Goal: Task Accomplishment & Management: Complete application form

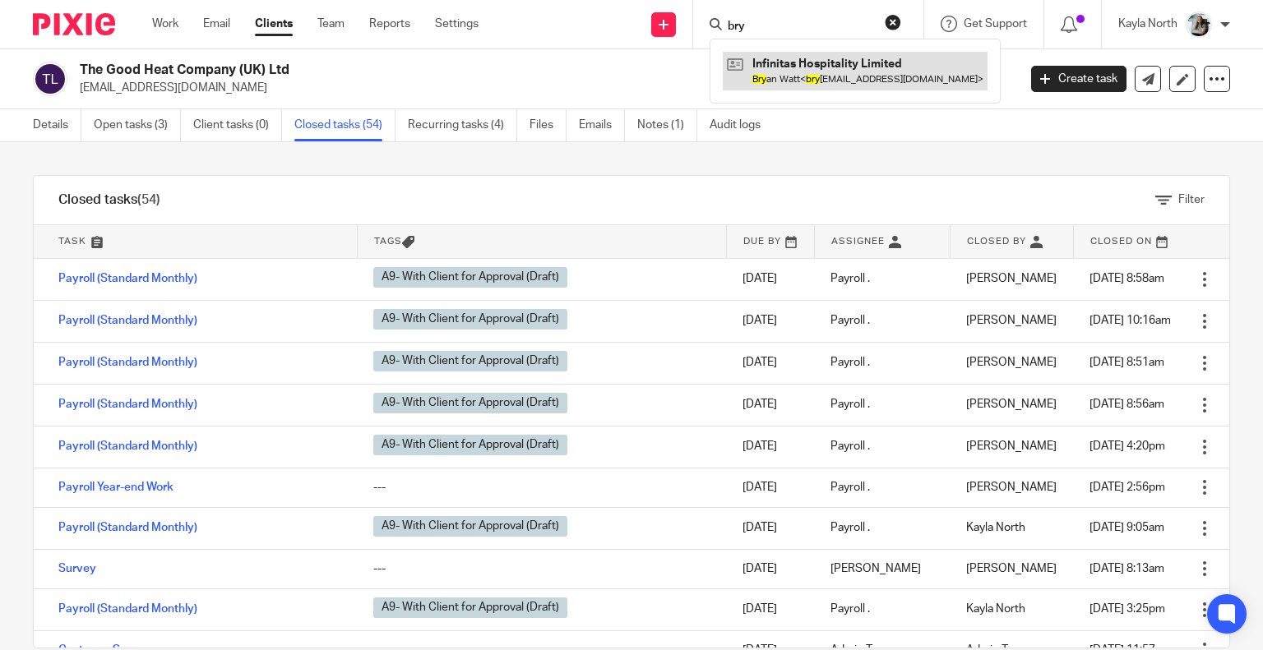
type input "bry"
click at [806, 81] on link at bounding box center [855, 71] width 265 height 38
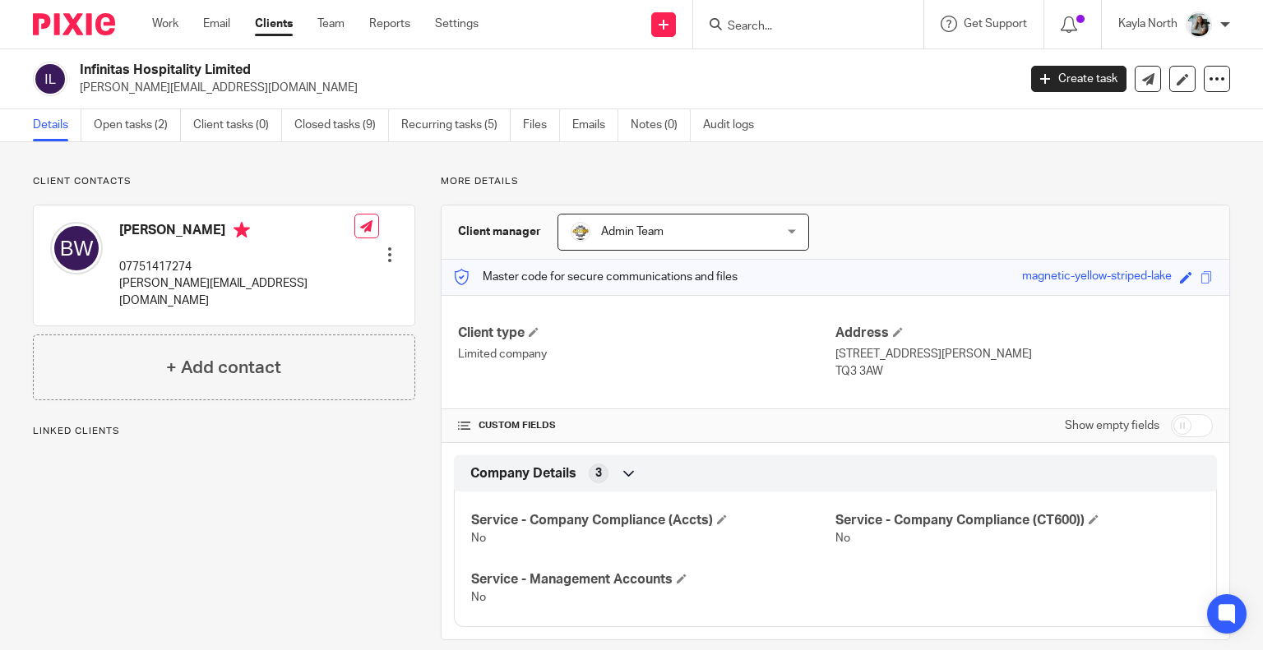
click at [138, 134] on link "Open tasks (2)" at bounding box center [137, 125] width 87 height 32
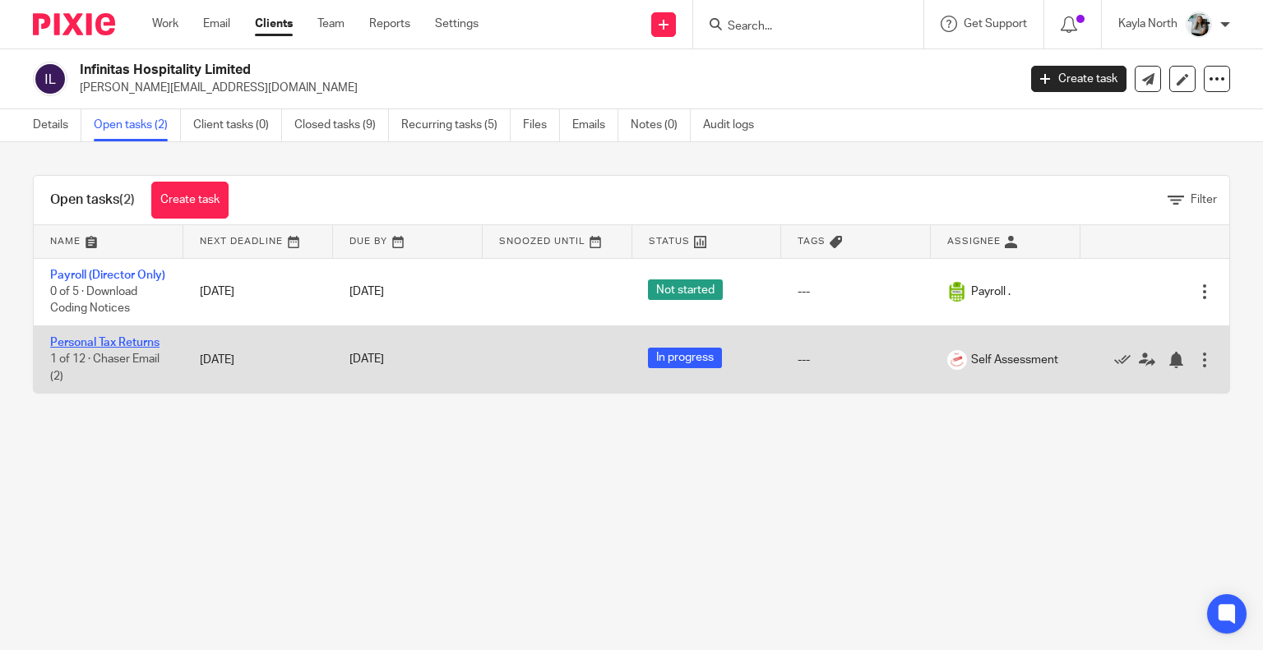
click at [132, 349] on link "Personal Tax Returns" at bounding box center [104, 343] width 109 height 12
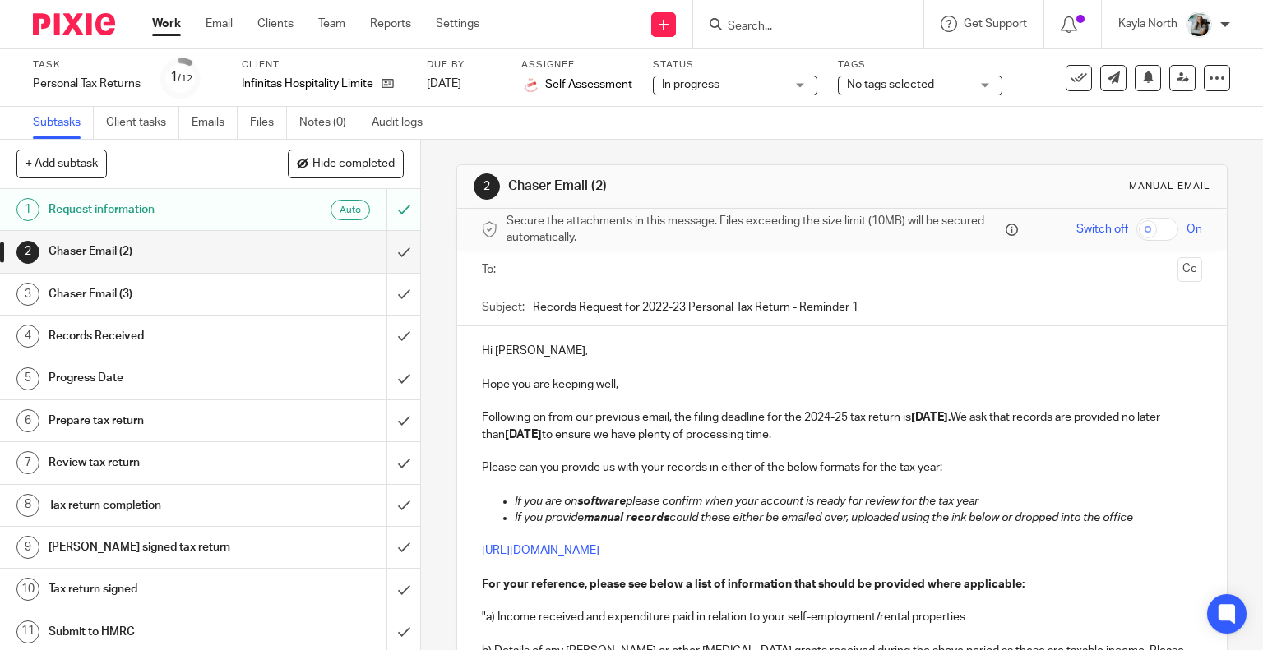
click at [256, 132] on link "Files" at bounding box center [268, 123] width 37 height 32
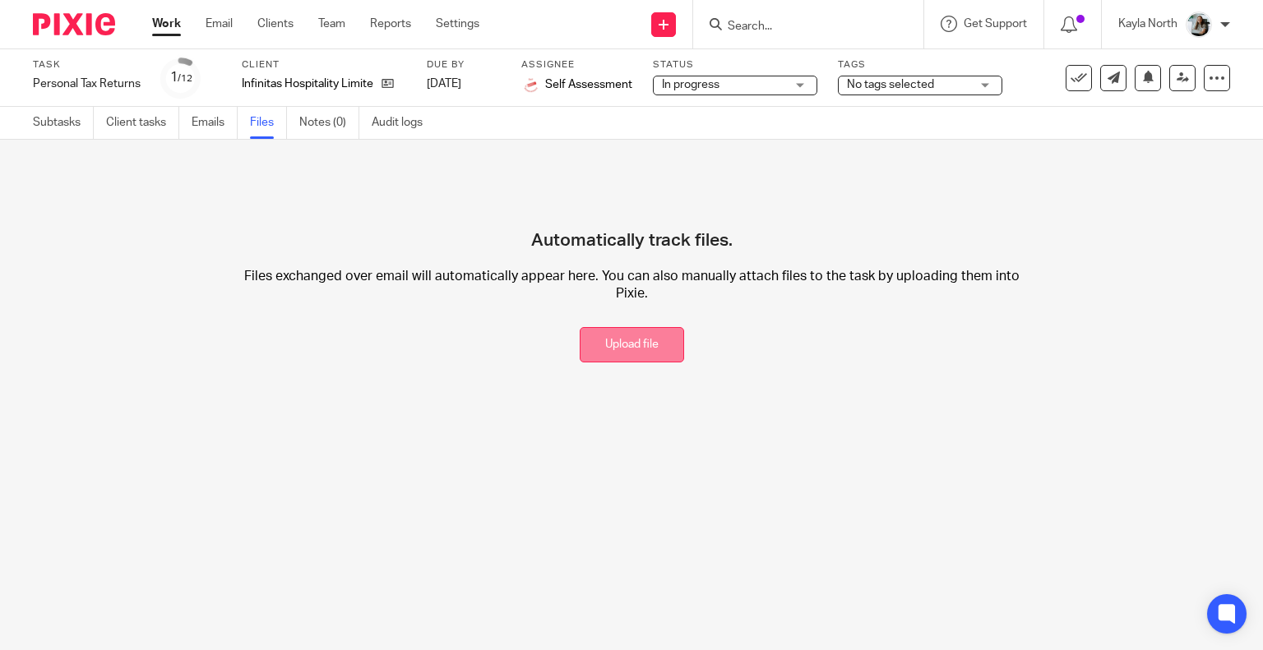
click at [598, 344] on button "Upload file" at bounding box center [632, 344] width 104 height 35
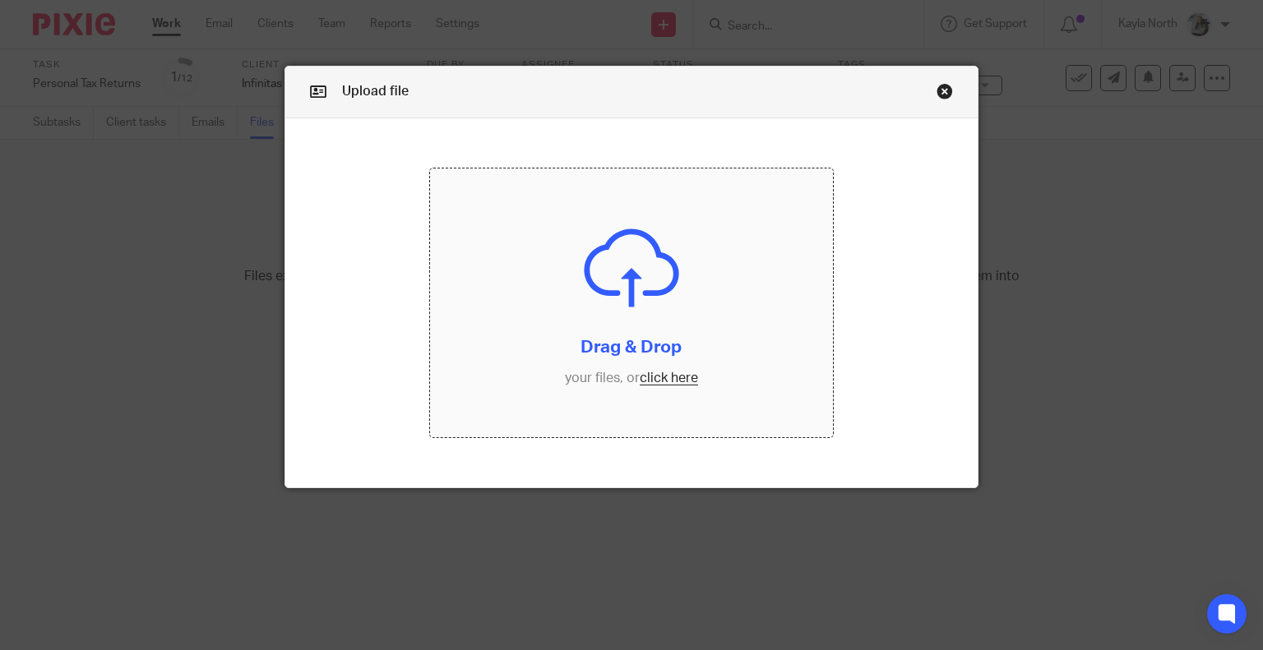
click at [682, 245] on input "file" at bounding box center [631, 303] width 403 height 269
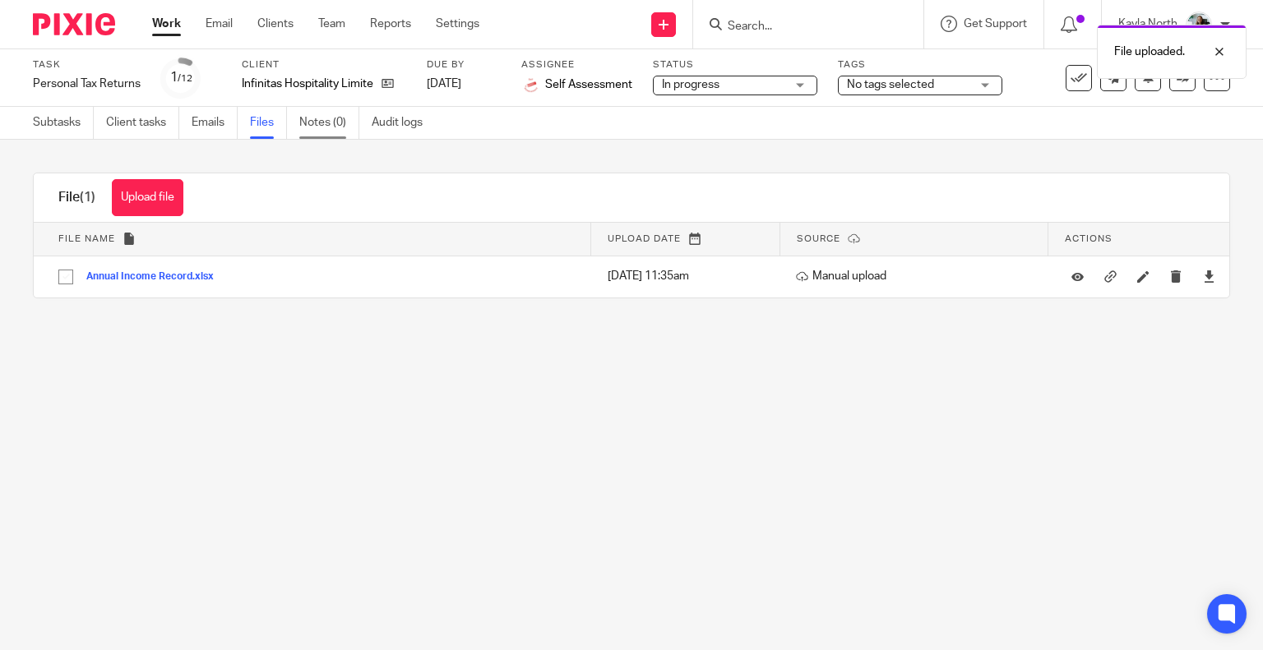
click at [319, 128] on link "Notes (0)" at bounding box center [329, 123] width 60 height 32
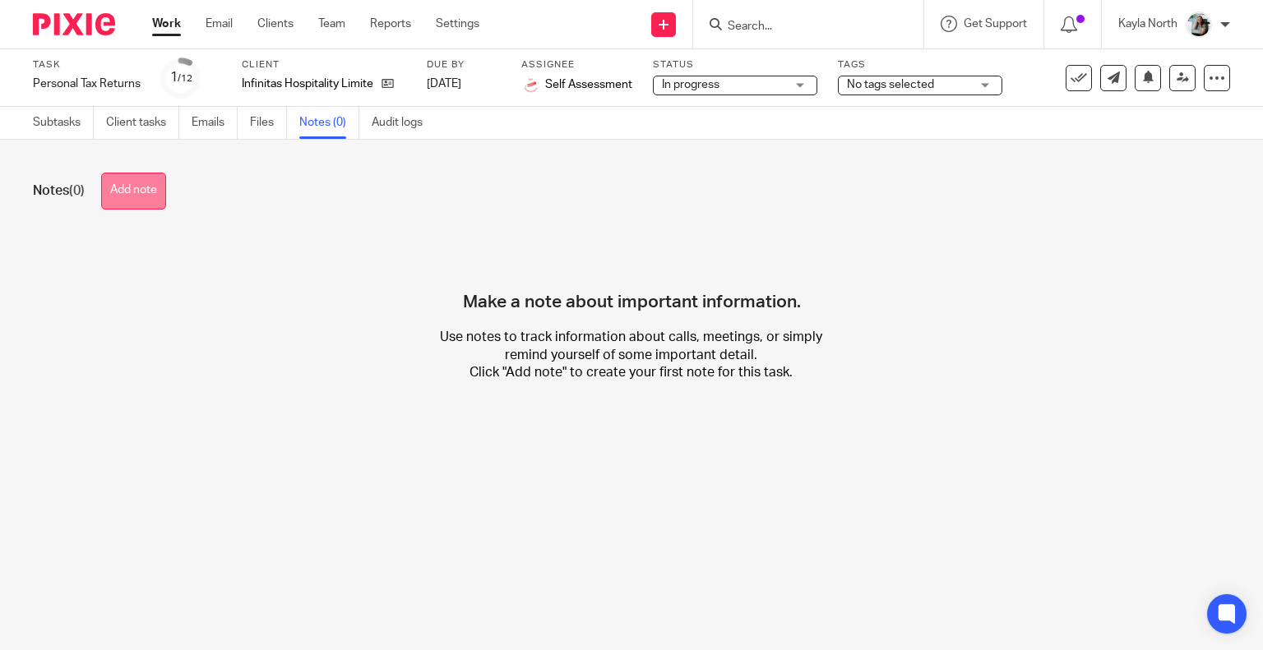
click at [150, 195] on button "Add note" at bounding box center [133, 191] width 65 height 37
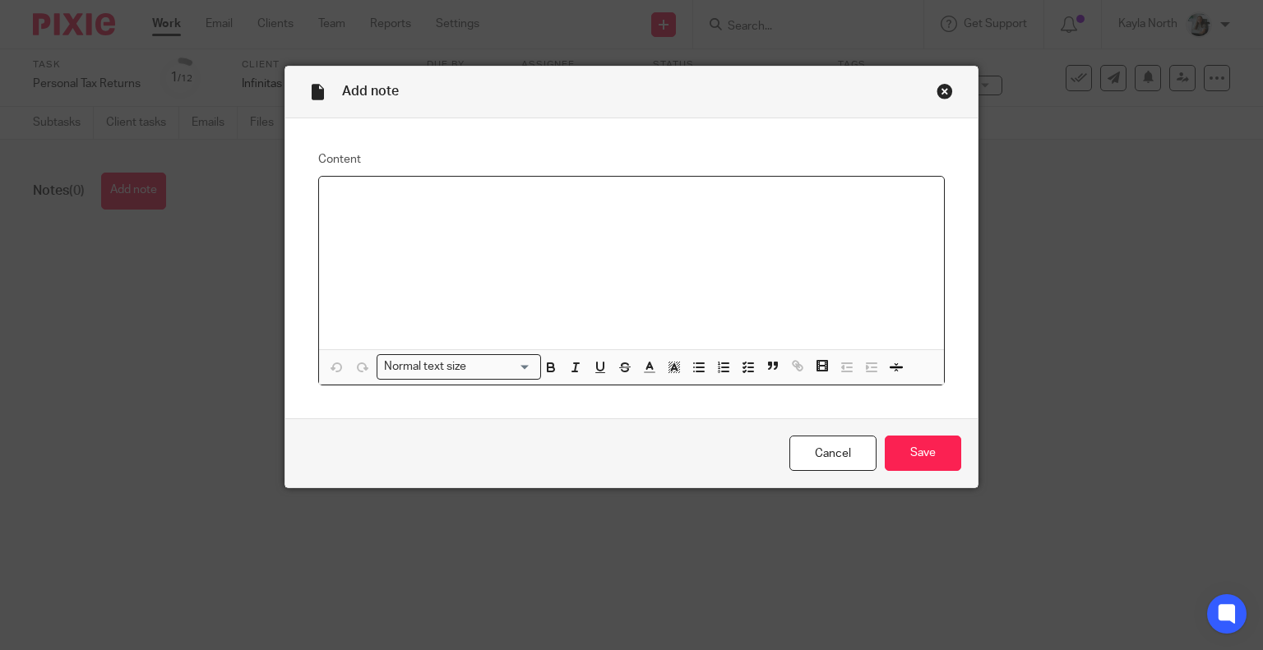
click at [620, 296] on div at bounding box center [632, 263] width 626 height 173
click at [944, 85] on div "Close this dialog window" at bounding box center [945, 91] width 16 height 16
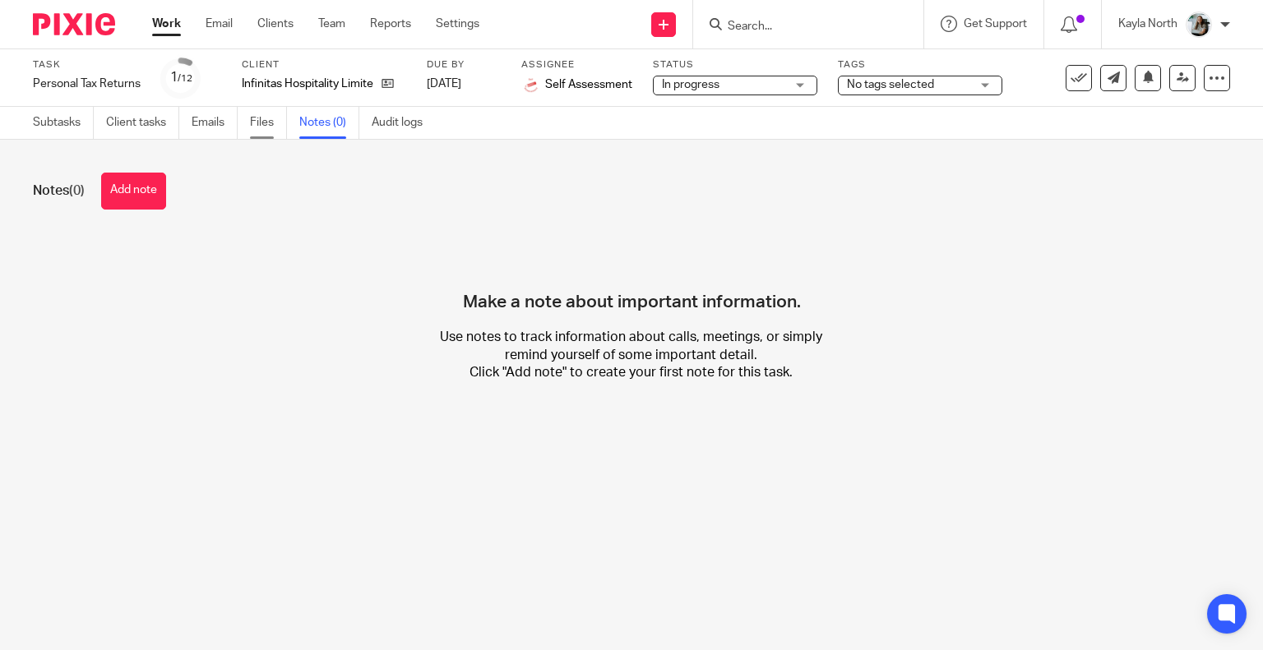
click at [266, 124] on link "Files" at bounding box center [268, 123] width 37 height 32
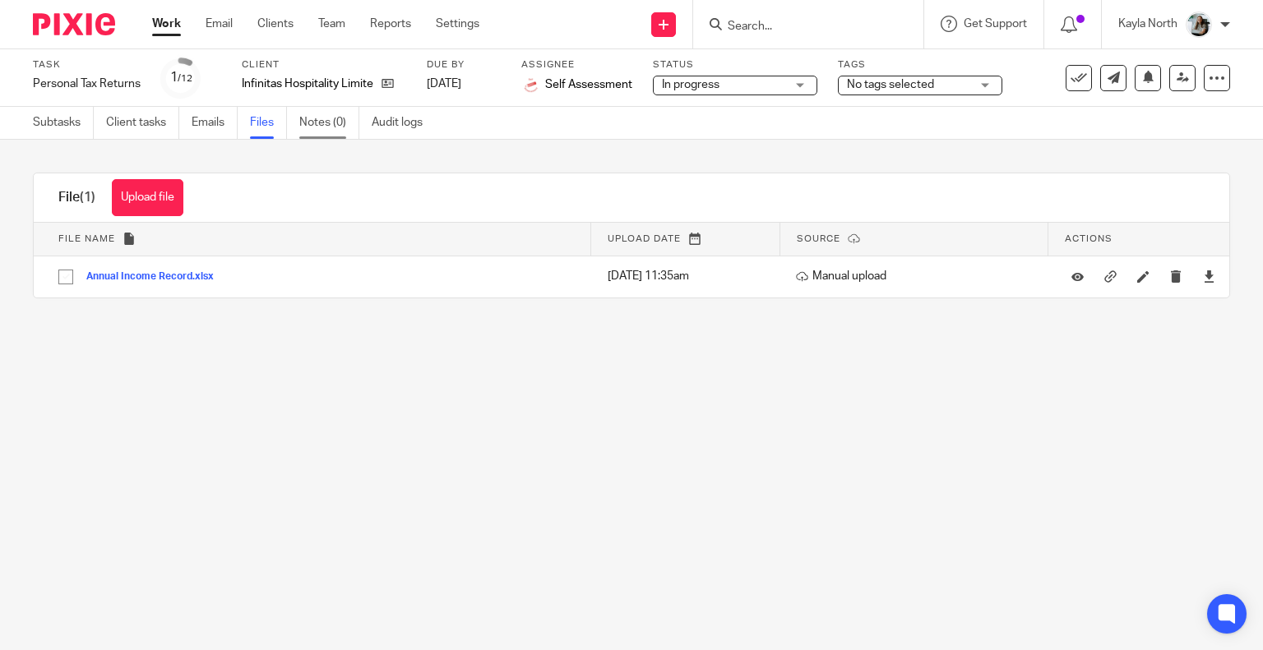
drag, startPoint x: 329, startPoint y: 131, endPoint x: 321, endPoint y: 116, distance: 16.9
click at [329, 131] on link "Notes (0)" at bounding box center [329, 123] width 60 height 32
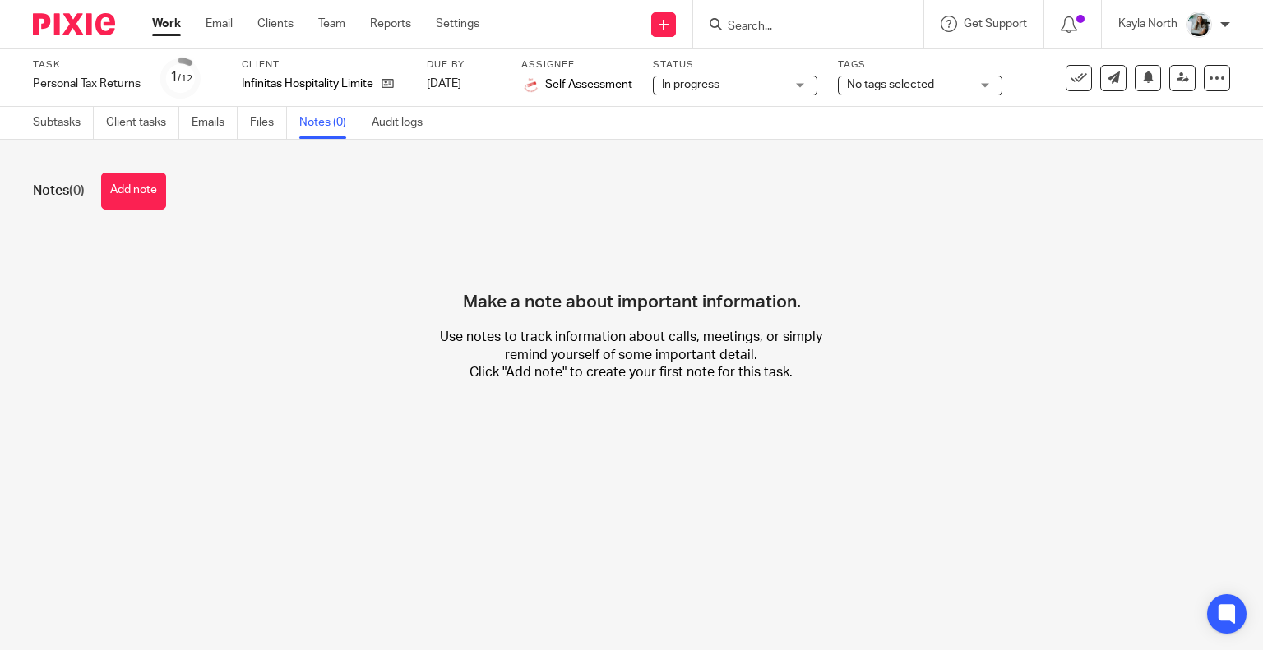
drag, startPoint x: 149, startPoint y: 188, endPoint x: 234, endPoint y: 203, distance: 86.0
click at [149, 188] on button "Add note" at bounding box center [133, 191] width 65 height 37
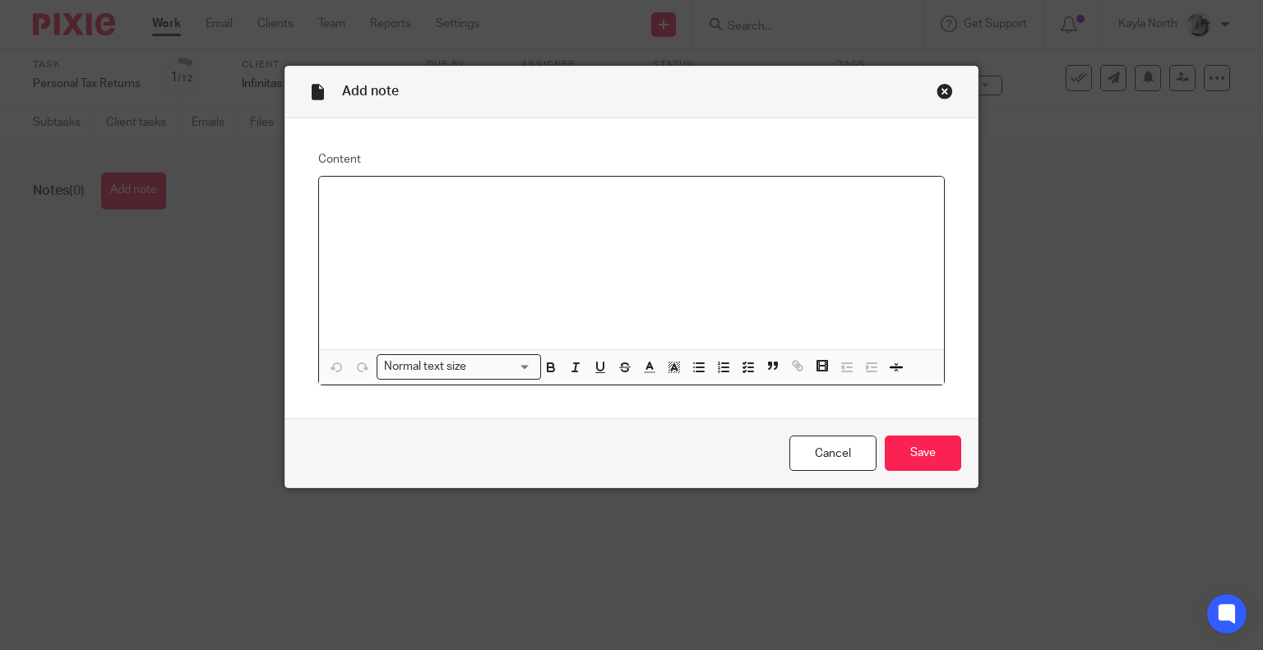
click at [419, 233] on div at bounding box center [632, 263] width 626 height 173
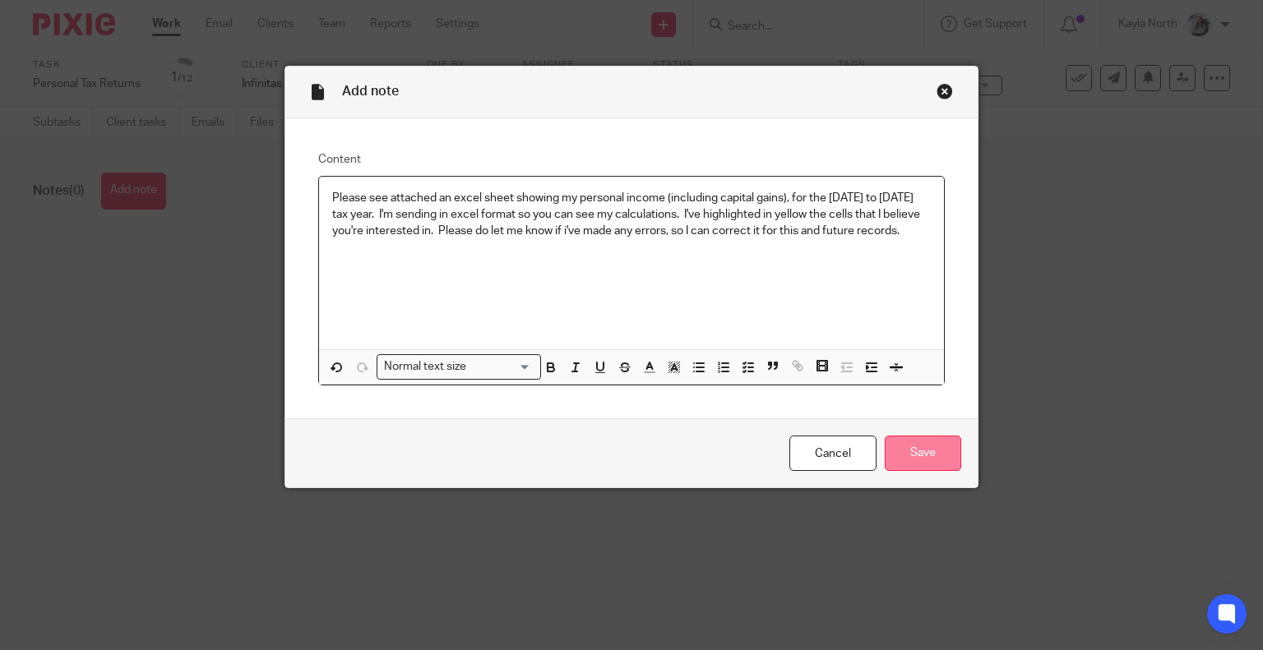
click at [909, 446] on input "Save" at bounding box center [923, 453] width 76 height 35
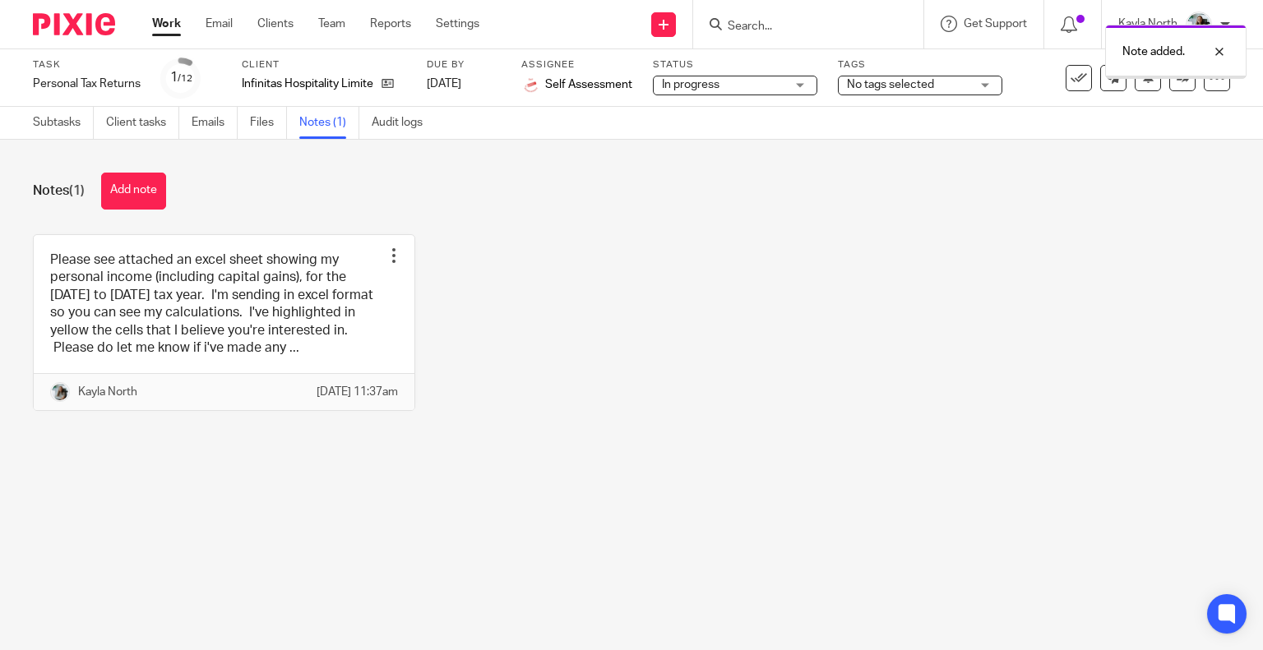
click at [705, 80] on span "In progress" at bounding box center [691, 85] width 58 height 12
click at [911, 73] on div "Note added." at bounding box center [938, 47] width 615 height 62
click at [898, 95] on div "No tags selected" at bounding box center [920, 86] width 164 height 20
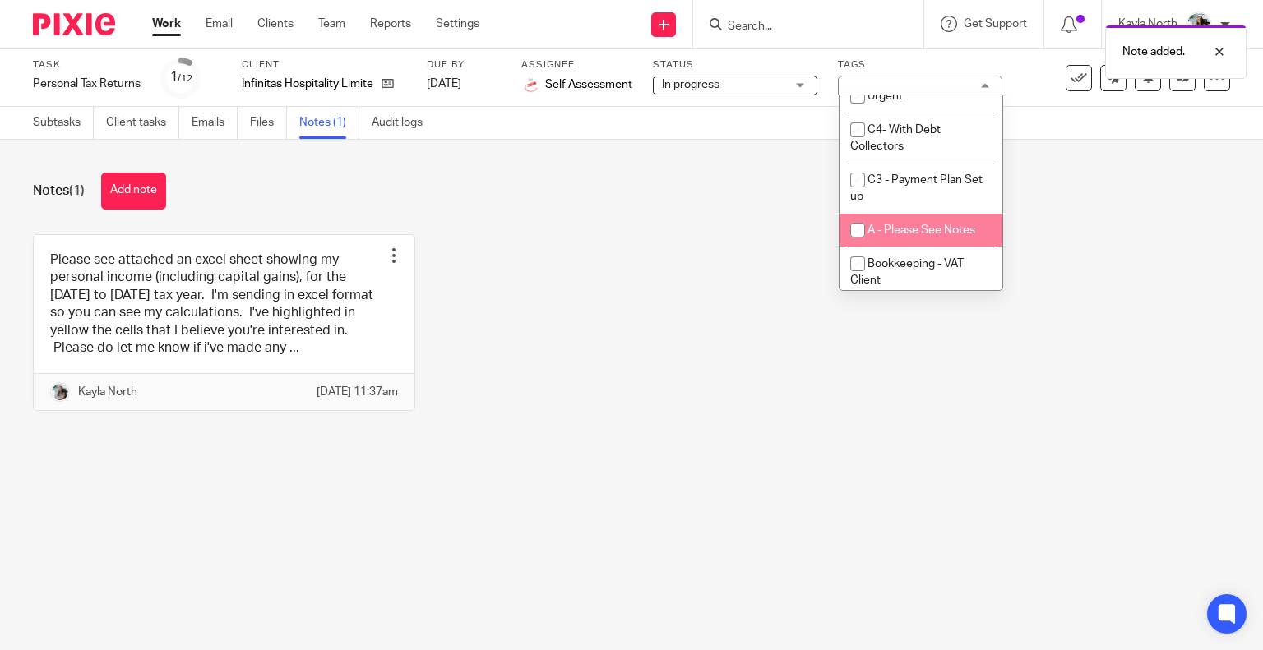
click at [913, 225] on li "A - Please See Notes" at bounding box center [920, 231] width 163 height 34
checkbox input "true"
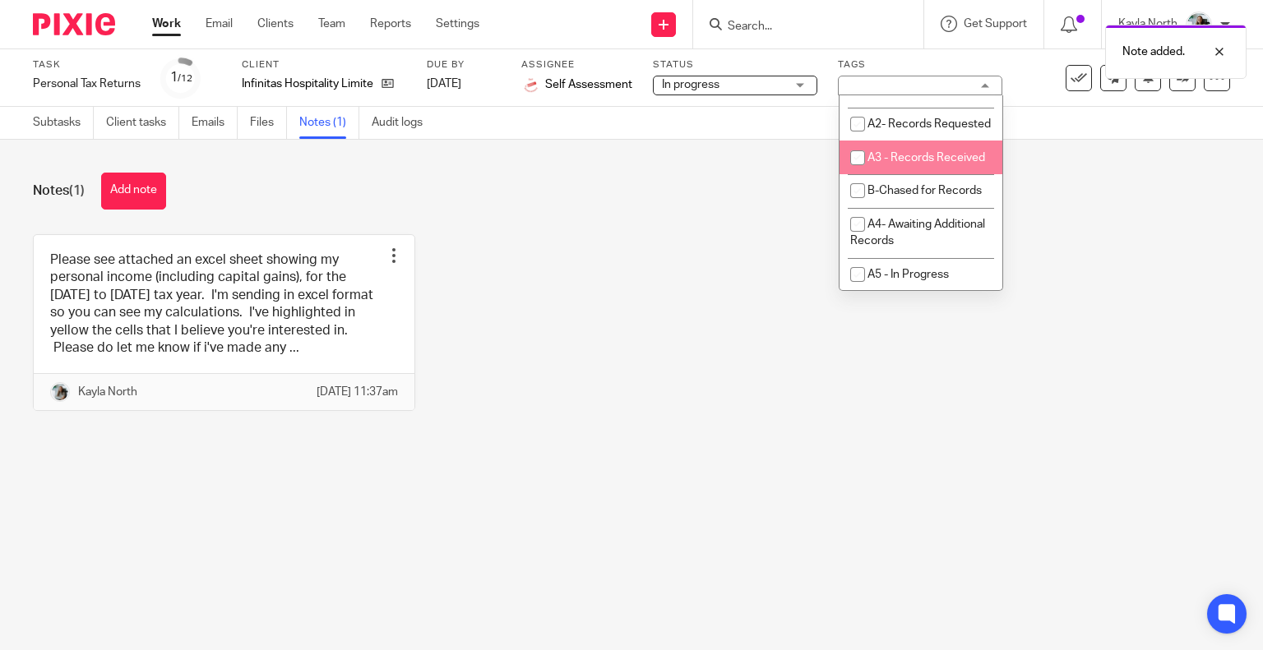
scroll to position [576, 0]
click at [913, 172] on li "A3 - Records Received" at bounding box center [920, 155] width 163 height 34
checkbox input "true"
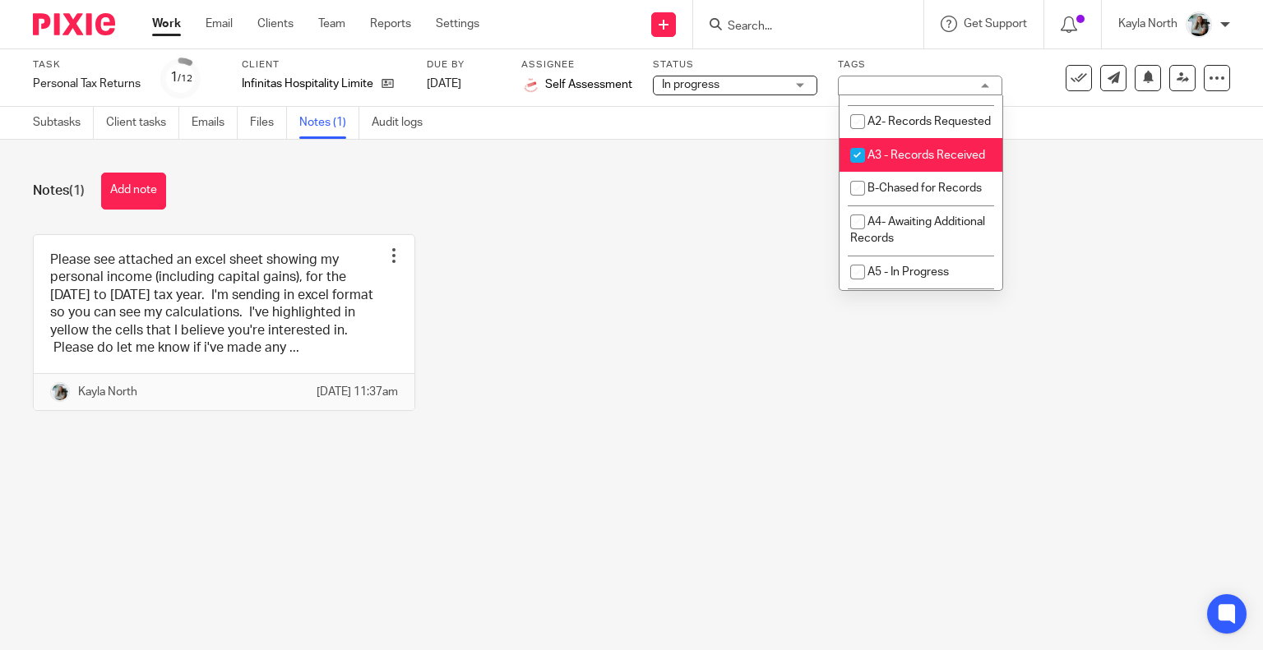
click at [789, 228] on div "Notes (1) Add note Please see attached an excel sheet showing my personal incom…" at bounding box center [631, 304] width 1263 height 329
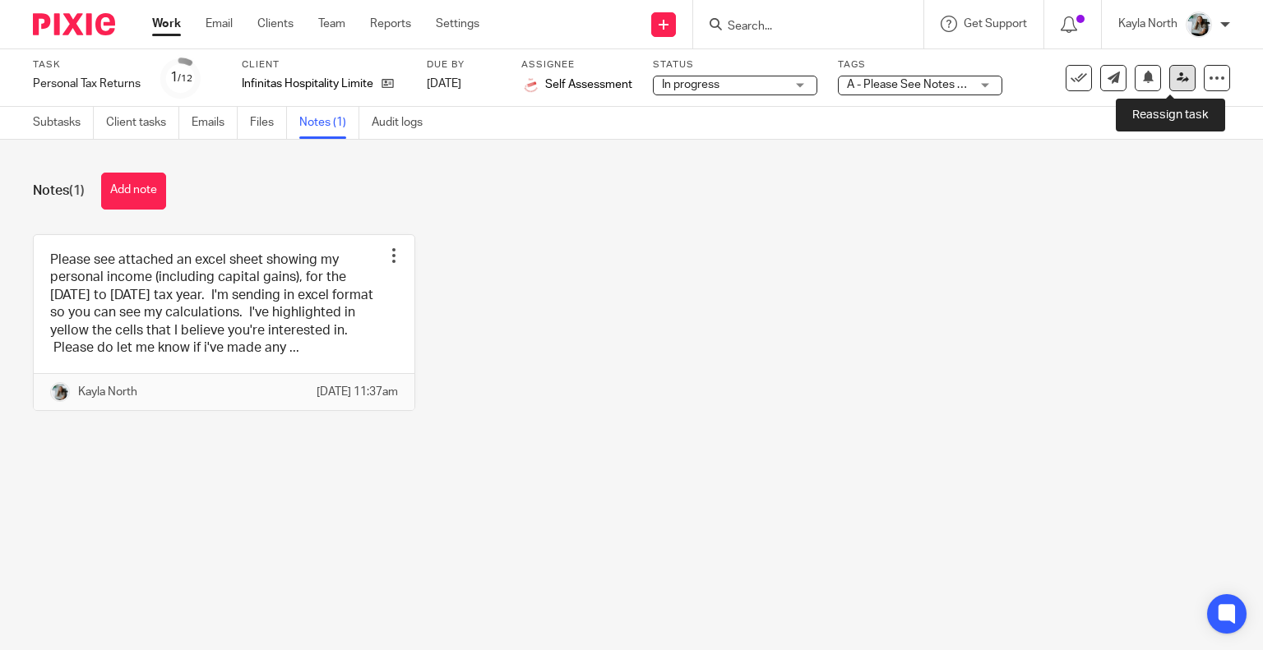
click at [1177, 81] on link at bounding box center [1182, 78] width 26 height 26
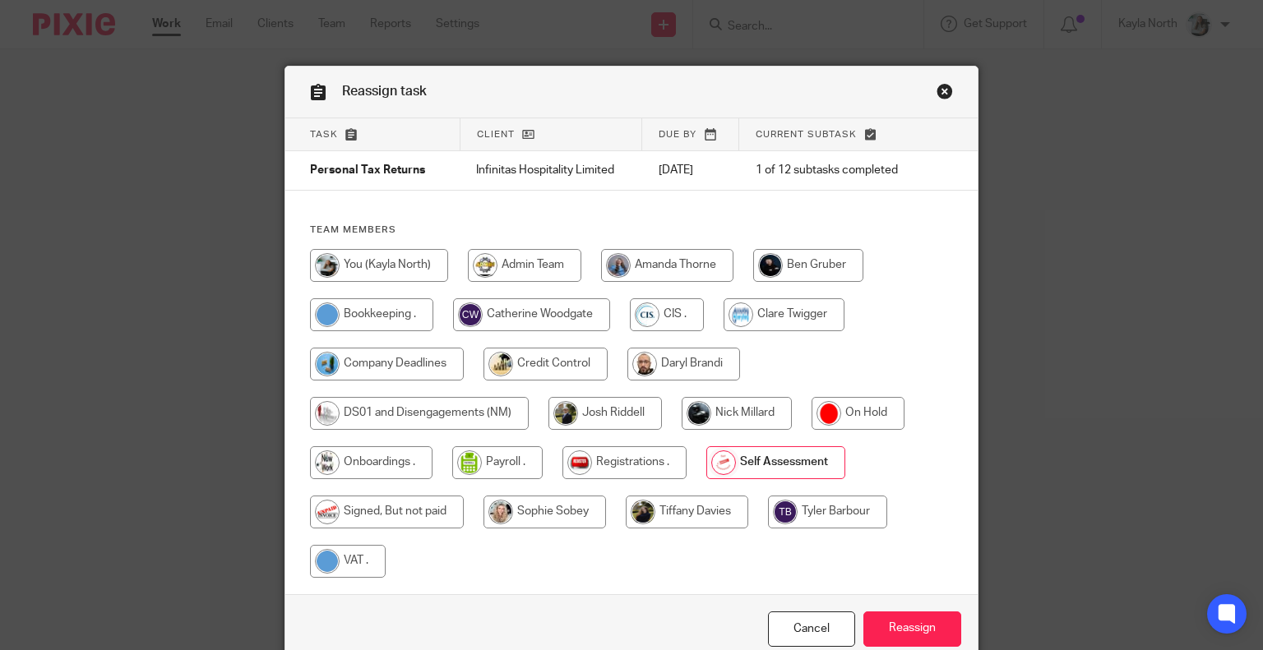
click at [937, 91] on link "Close this dialog window" at bounding box center [945, 94] width 16 height 22
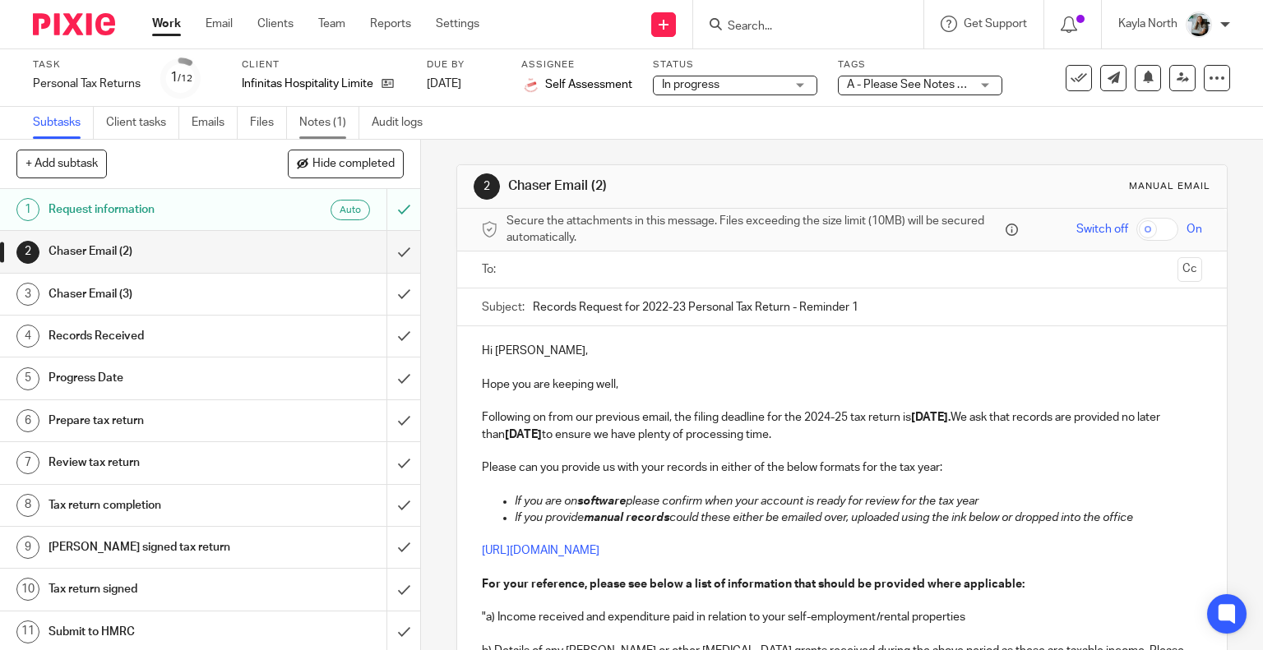
click at [349, 118] on link "Notes (1)" at bounding box center [329, 123] width 60 height 32
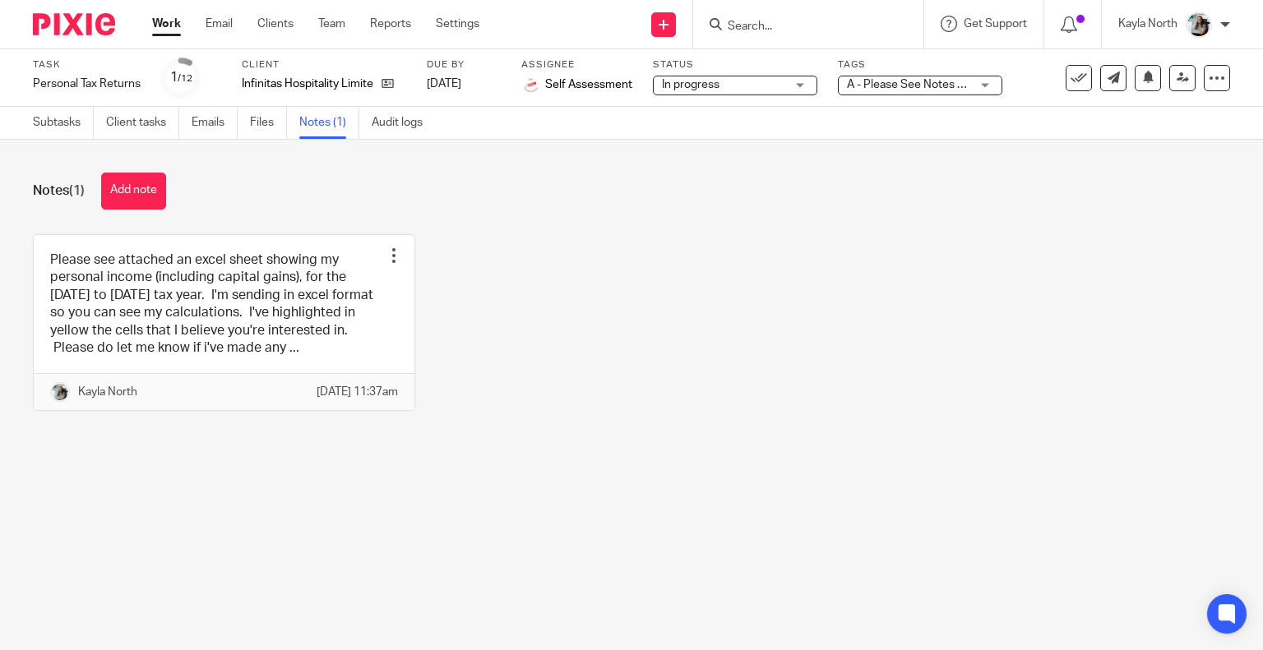
click at [172, 187] on div "Notes (1) Add note" at bounding box center [631, 191] width 1197 height 37
click at [127, 203] on button "Add note" at bounding box center [133, 191] width 65 height 37
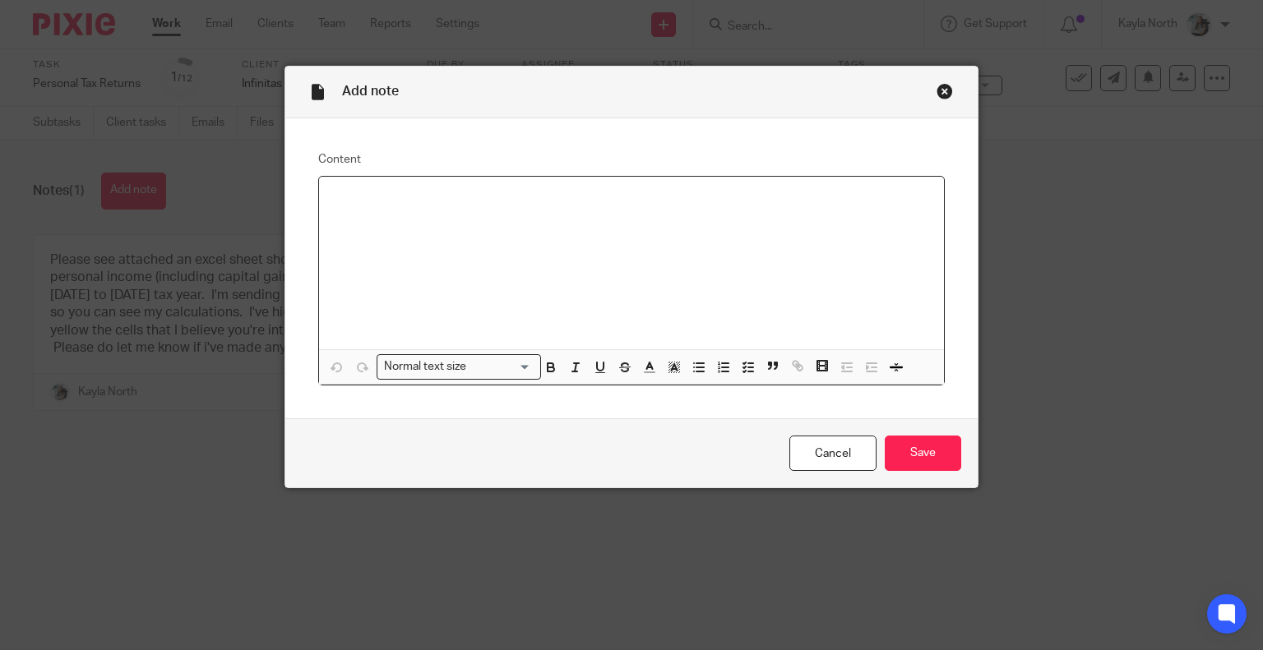
click at [351, 279] on div at bounding box center [632, 263] width 626 height 173
click at [425, 206] on p "spreadsheet is atatched to the files tab" at bounding box center [631, 198] width 599 height 16
click at [545, 198] on p "spreadsheet is attached to the files tab" at bounding box center [631, 198] width 599 height 16
click at [974, 458] on div "Add note Content spreadsheet is attached to the files tab Normal text size Load…" at bounding box center [631, 325] width 1263 height 650
click at [927, 456] on input "Save" at bounding box center [923, 453] width 76 height 35
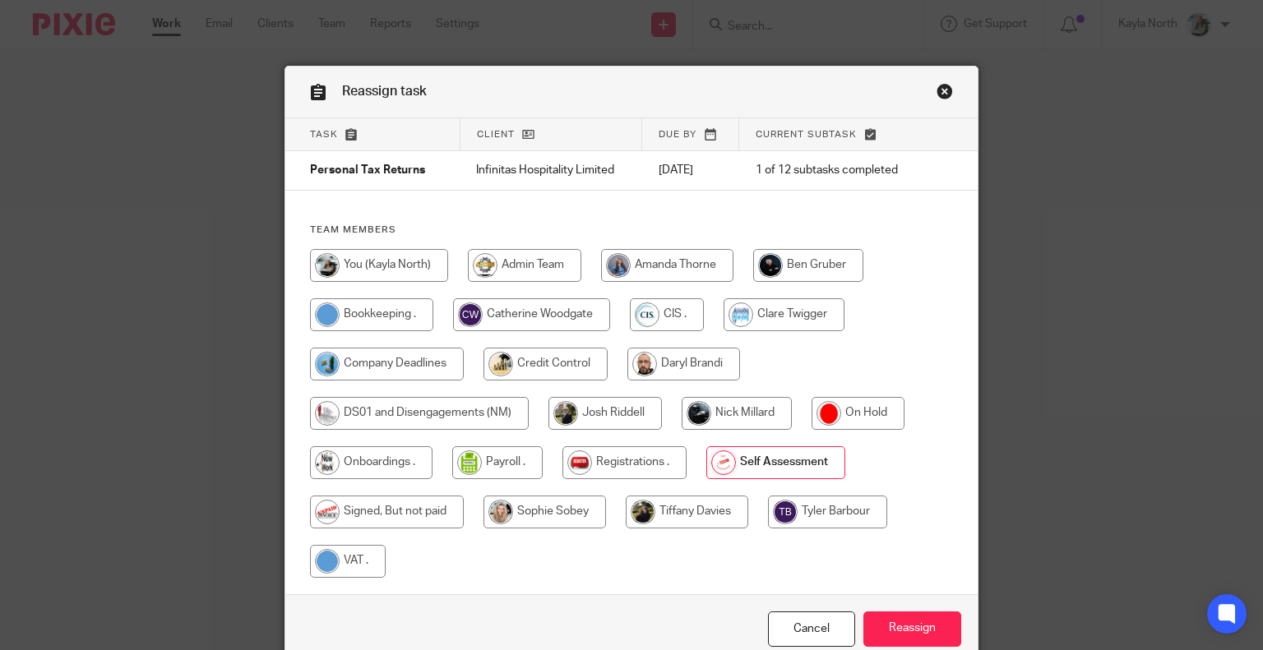
click at [725, 415] on input "radio" at bounding box center [737, 413] width 110 height 33
radio input "true"
click at [919, 621] on input "Reassign" at bounding box center [912, 629] width 98 height 35
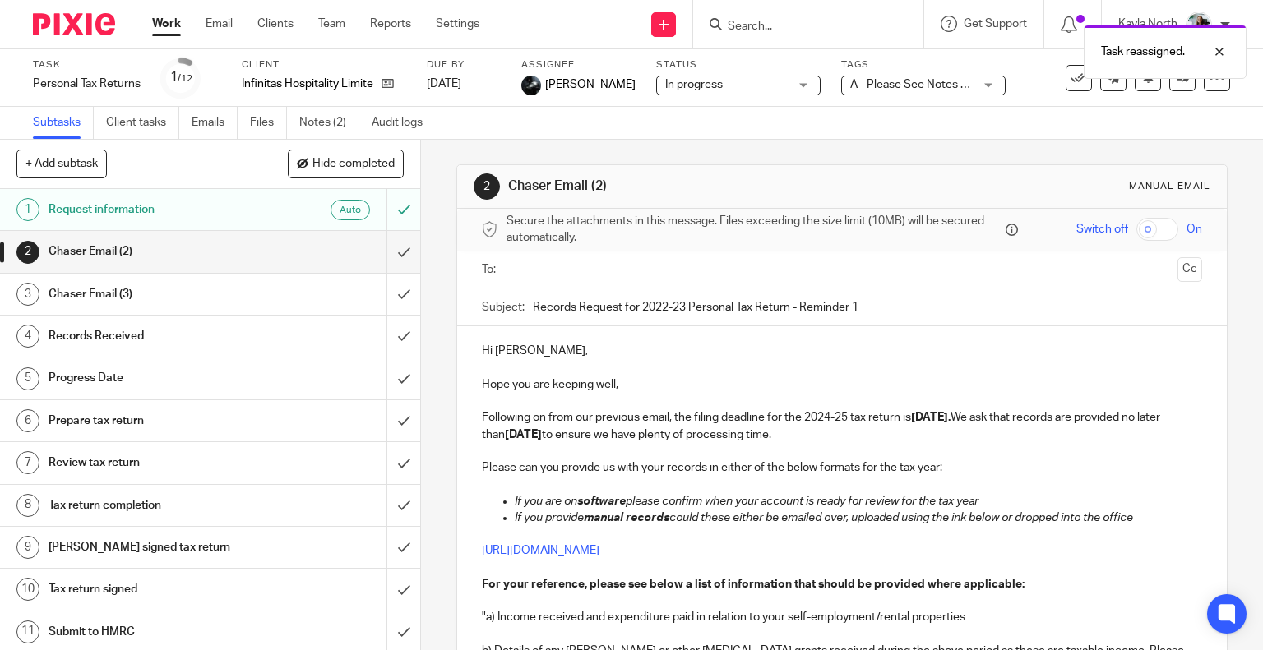
click at [86, 17] on img at bounding box center [74, 24] width 82 height 22
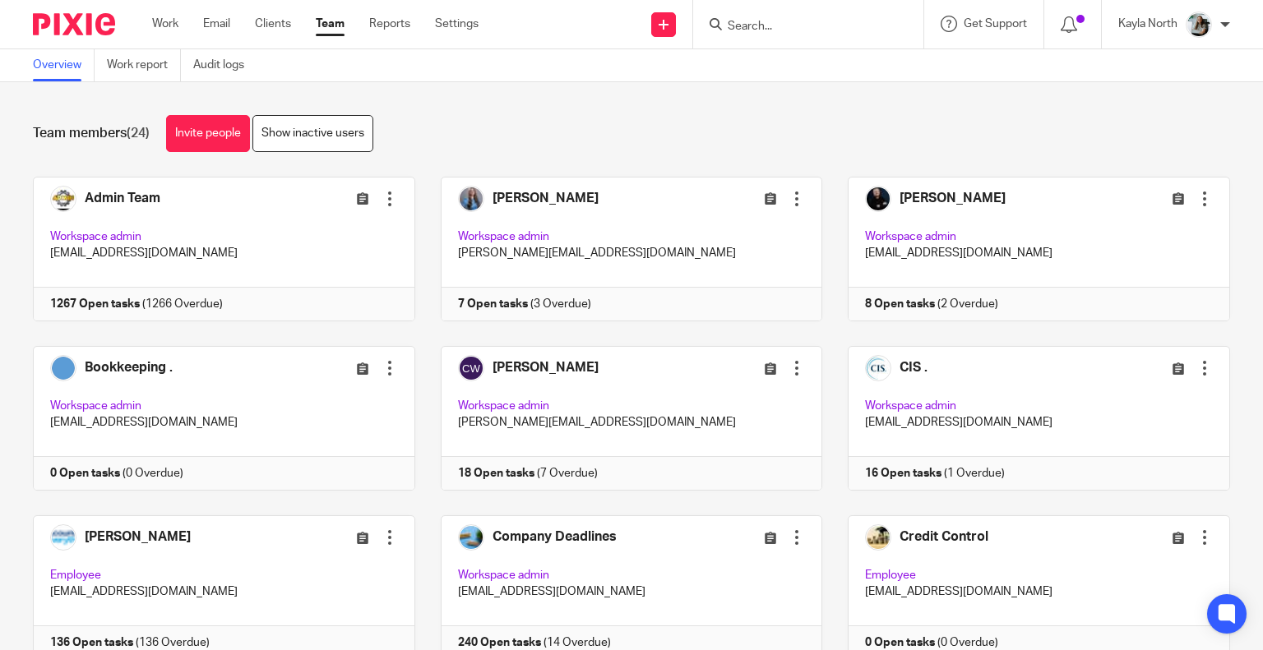
click at [23, 25] on div at bounding box center [68, 24] width 136 height 49
click at [43, 25] on img at bounding box center [74, 24] width 82 height 22
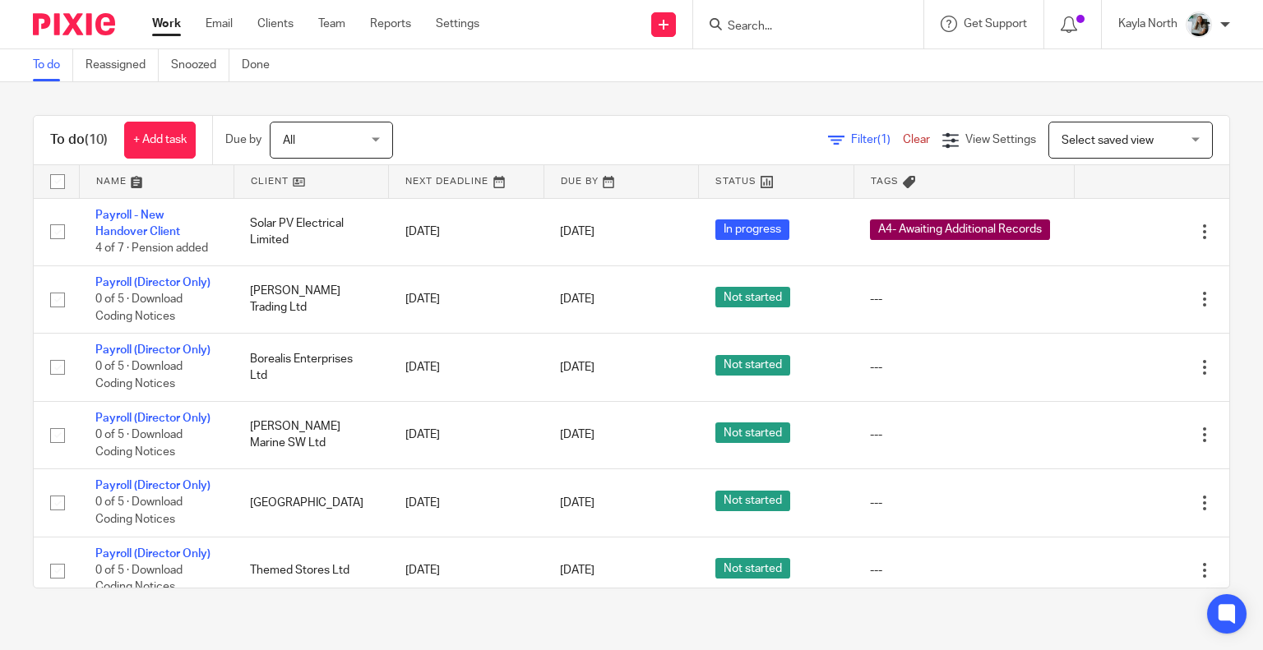
click at [779, 29] on input "Search" at bounding box center [800, 27] width 148 height 15
type input "dpg"
click at [813, 70] on link at bounding box center [862, 71] width 278 height 38
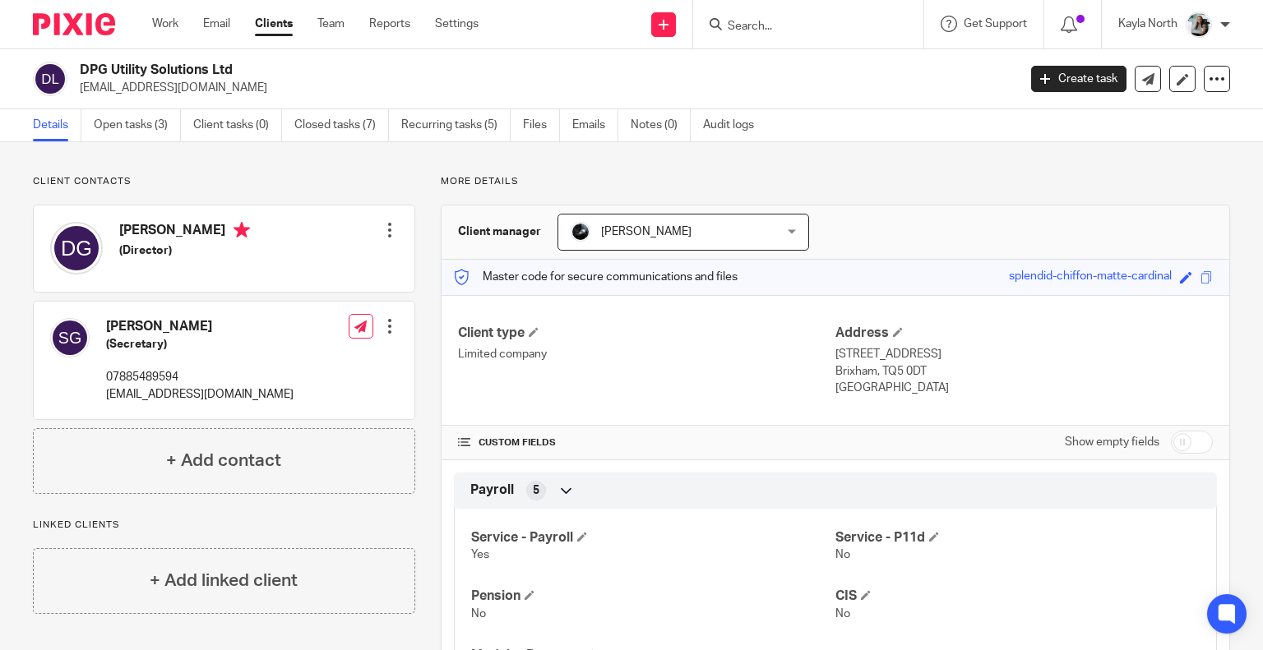
click at [273, 22] on link "Clients" at bounding box center [274, 24] width 38 height 16
click at [332, 25] on link "Team" at bounding box center [330, 24] width 27 height 16
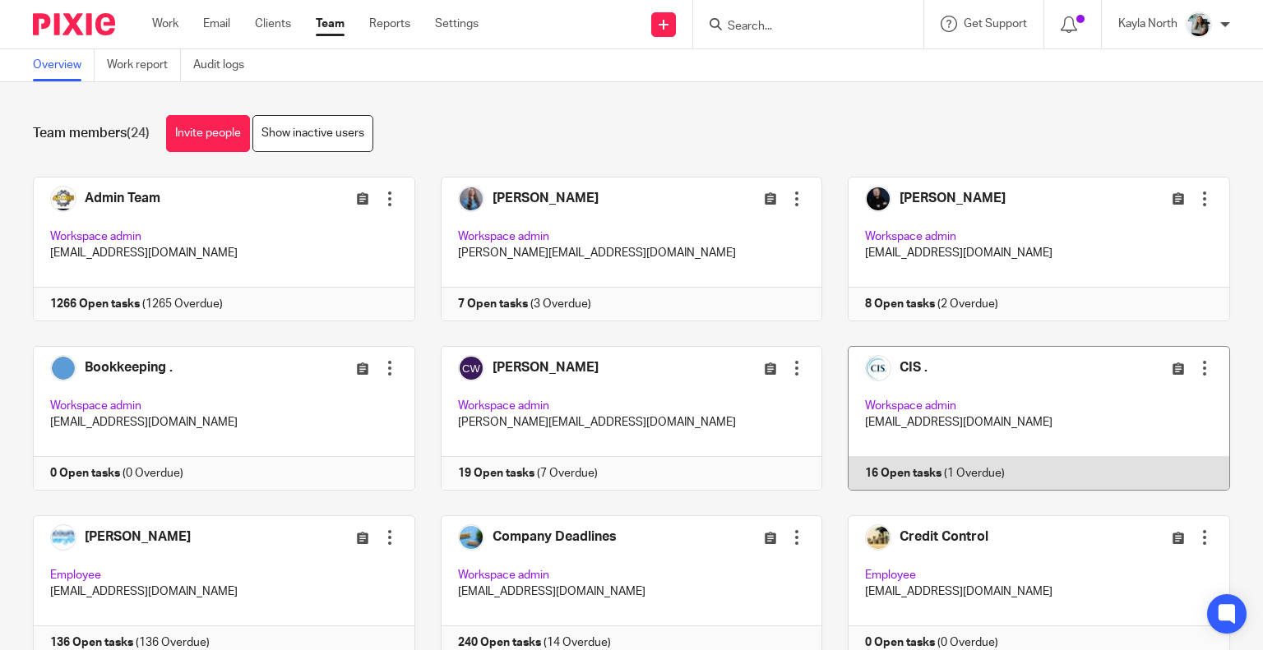
click at [833, 376] on link at bounding box center [1026, 418] width 408 height 145
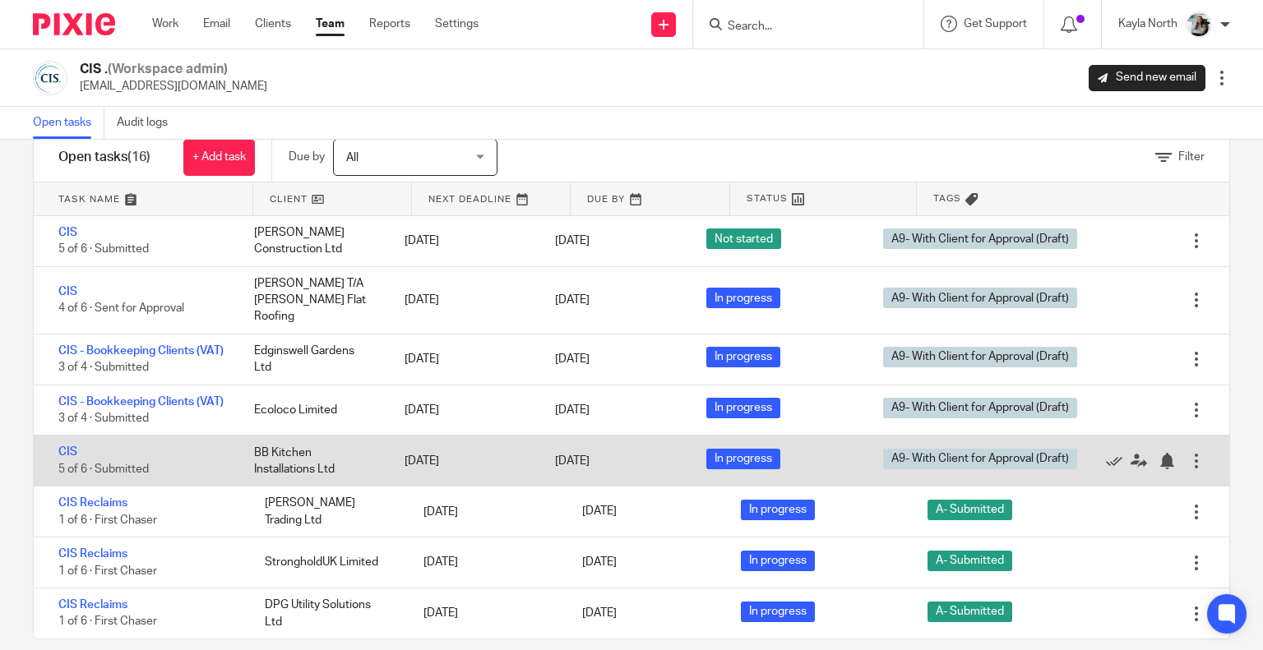
scroll to position [62, 0]
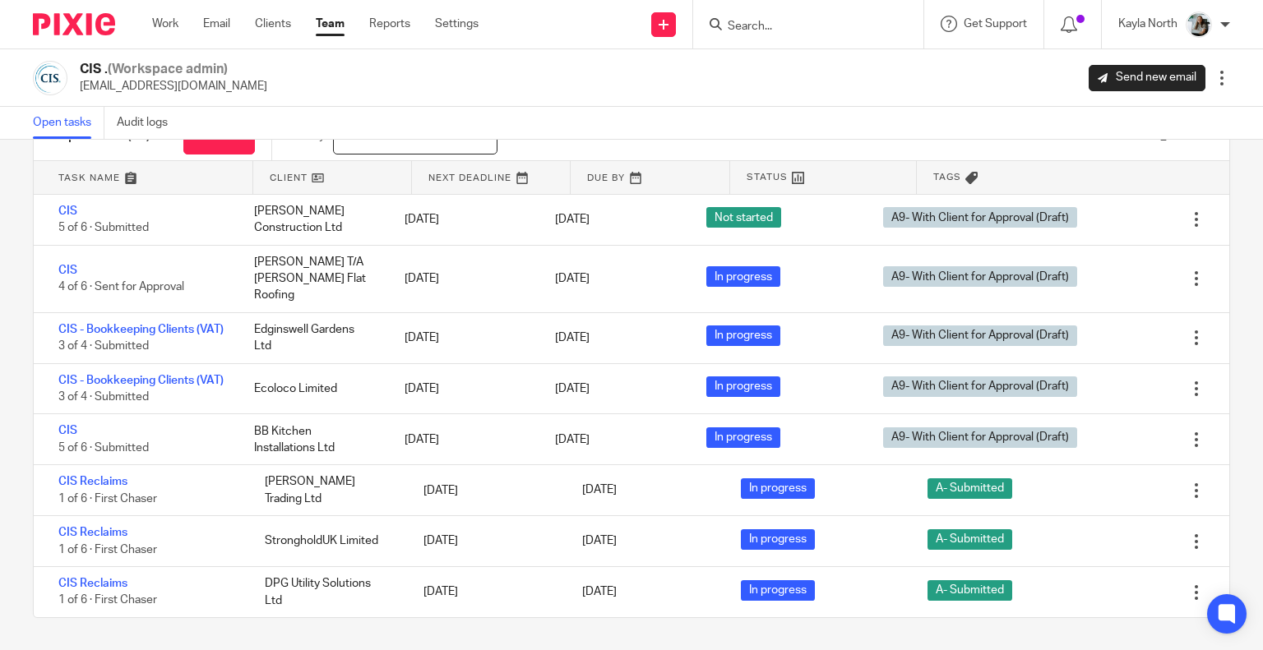
click at [775, 27] on input "Search" at bounding box center [800, 27] width 148 height 15
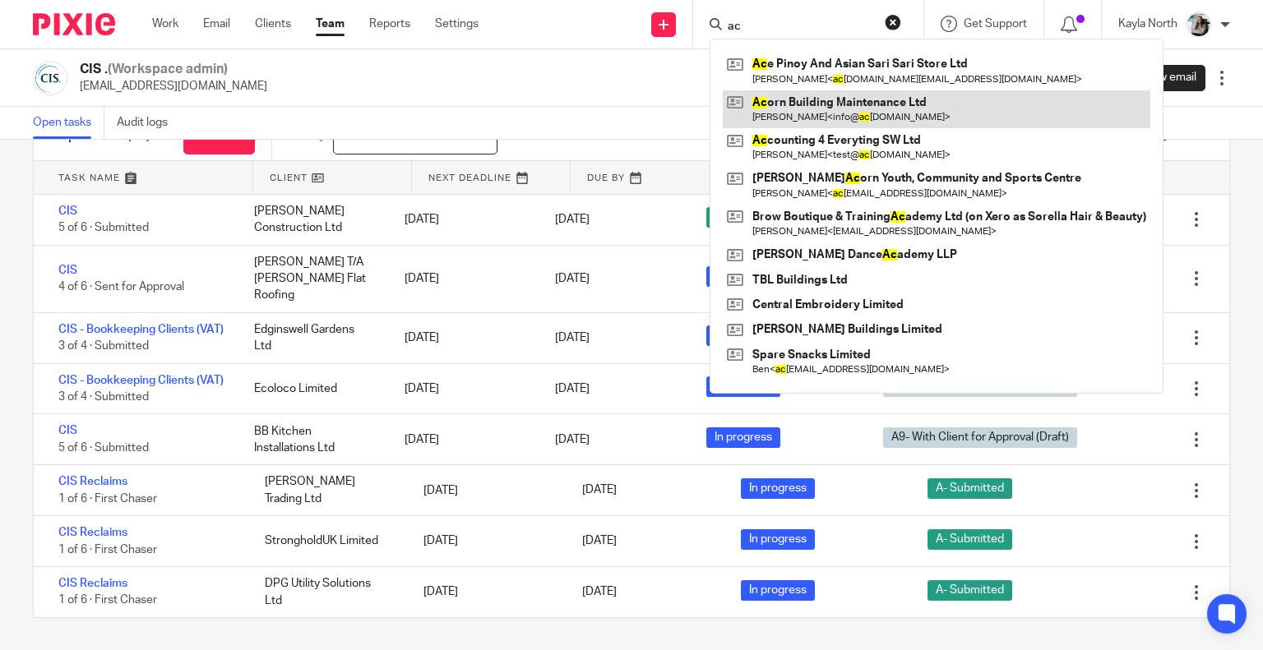
type input "ac"
click at [804, 101] on link at bounding box center [937, 109] width 428 height 38
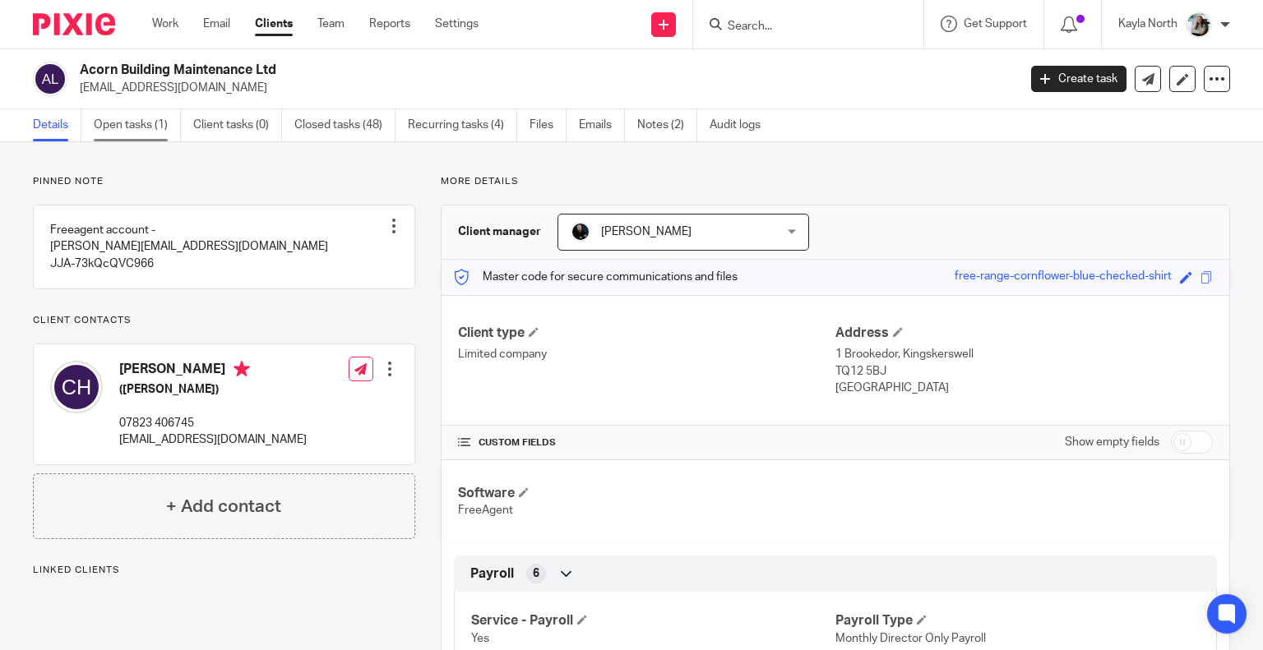
click at [105, 122] on link "Open tasks (1)" at bounding box center [137, 125] width 87 height 32
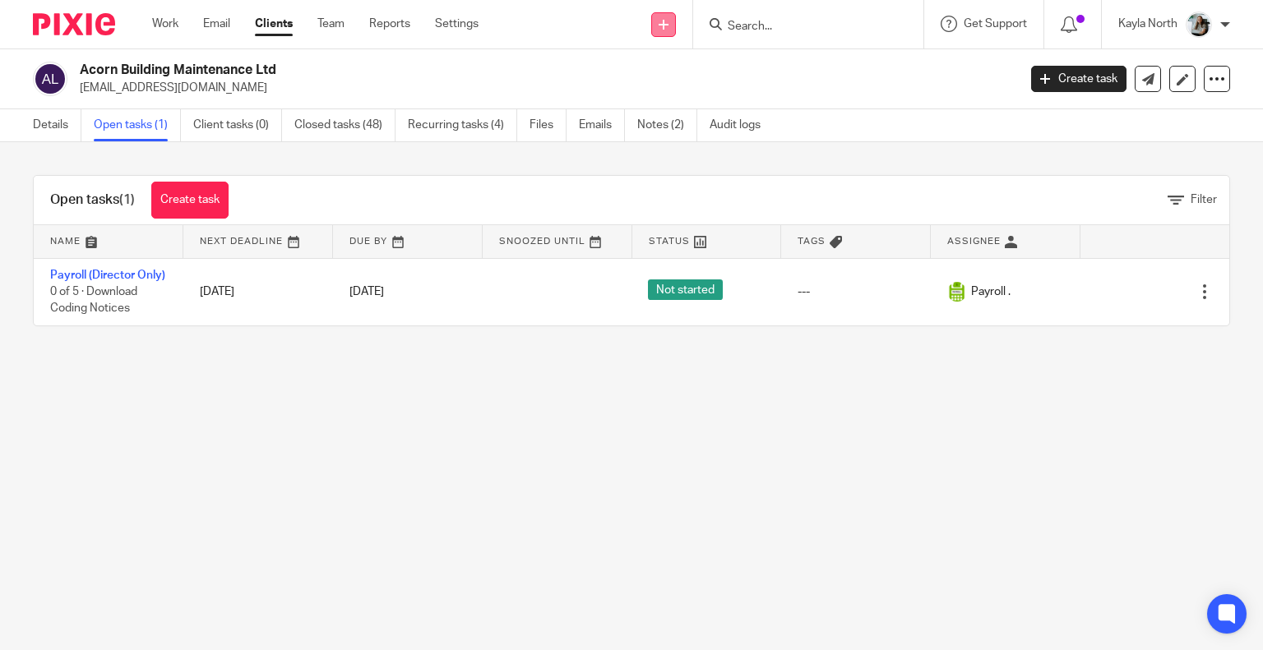
click at [654, 29] on link at bounding box center [663, 24] width 25 height 25
click at [652, 97] on link "Create task" at bounding box center [662, 101] width 101 height 24
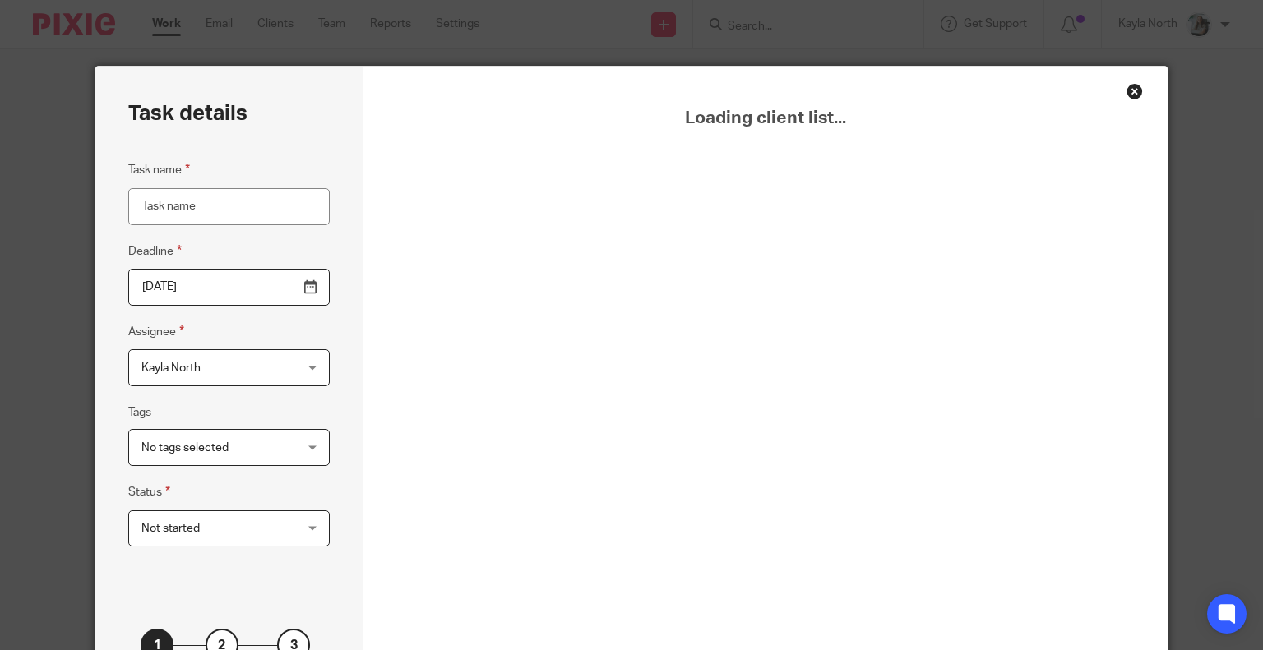
click at [176, 210] on input "Task name" at bounding box center [228, 206] width 201 height 37
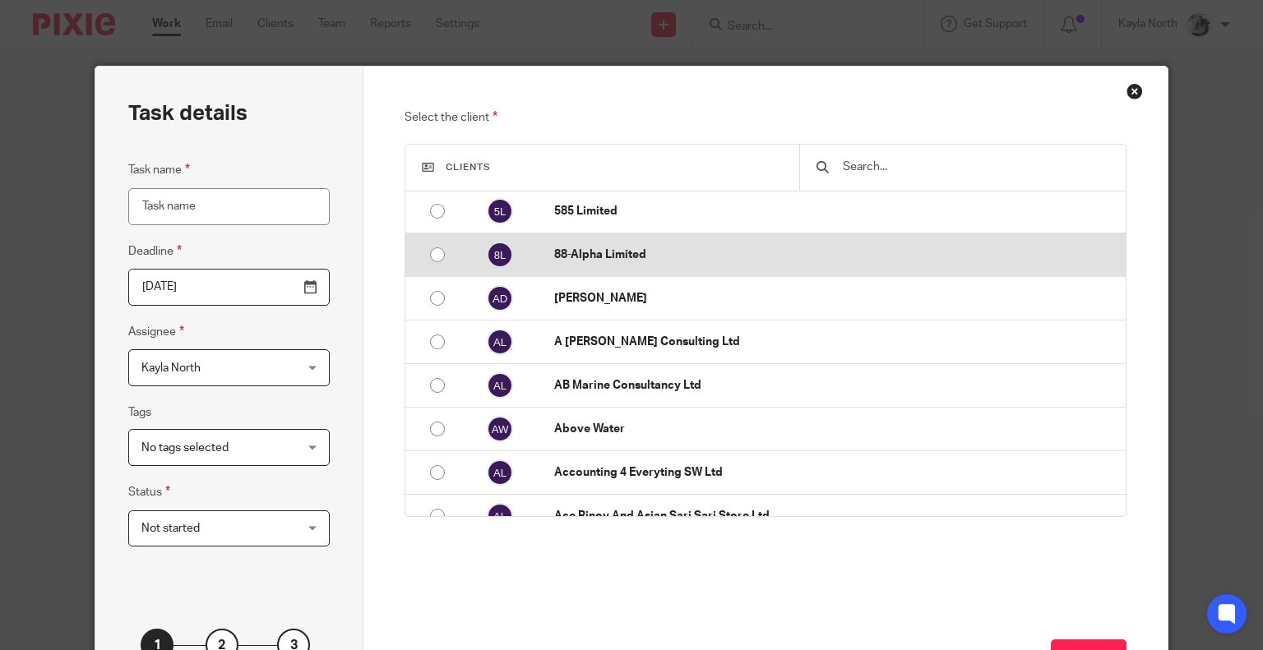
scroll to position [164, 0]
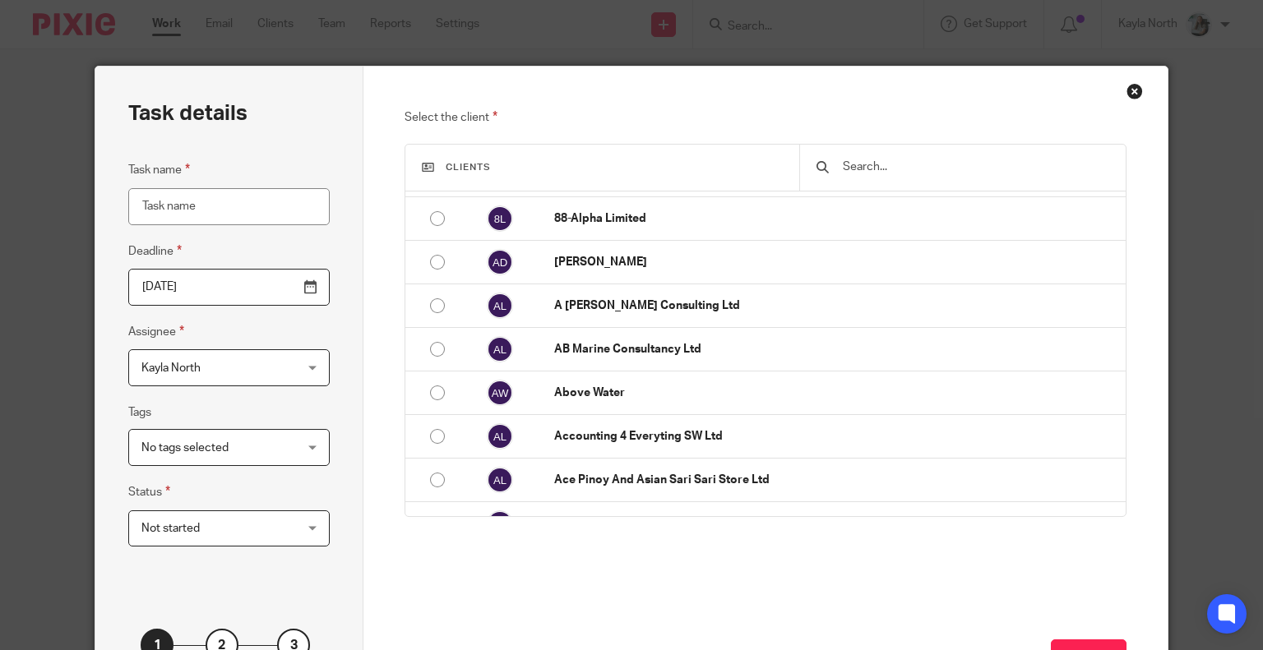
click at [934, 164] on input "text" at bounding box center [974, 167] width 267 height 18
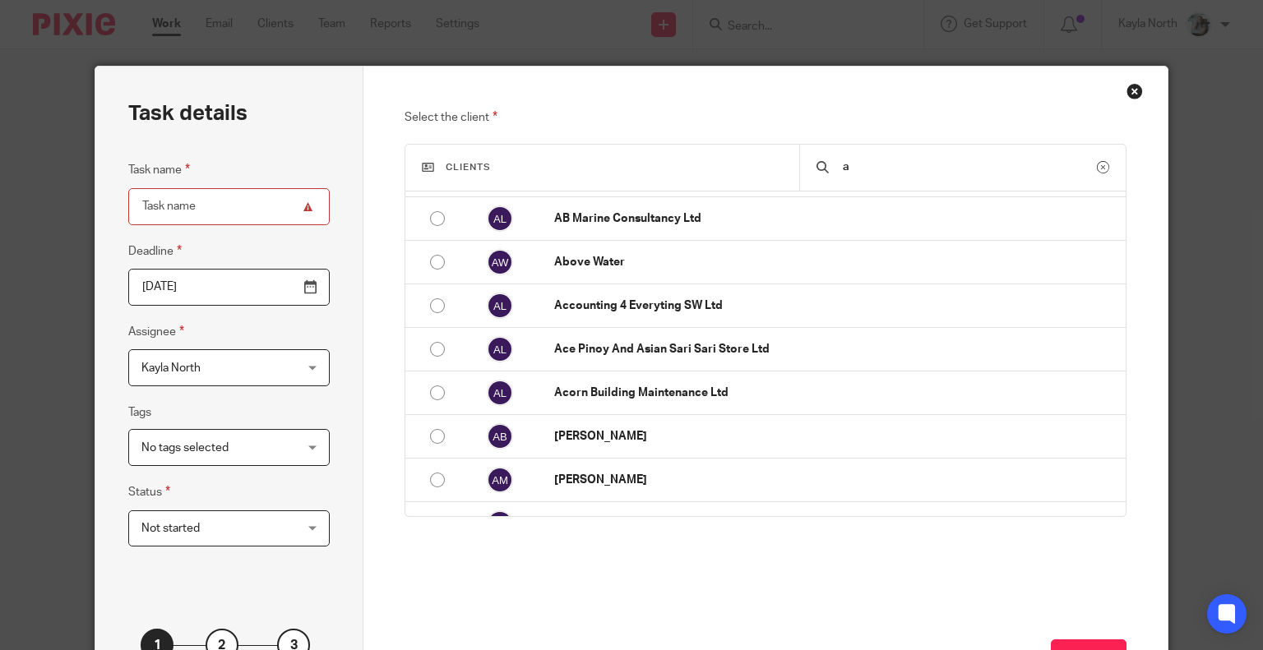
scroll to position [34, 0]
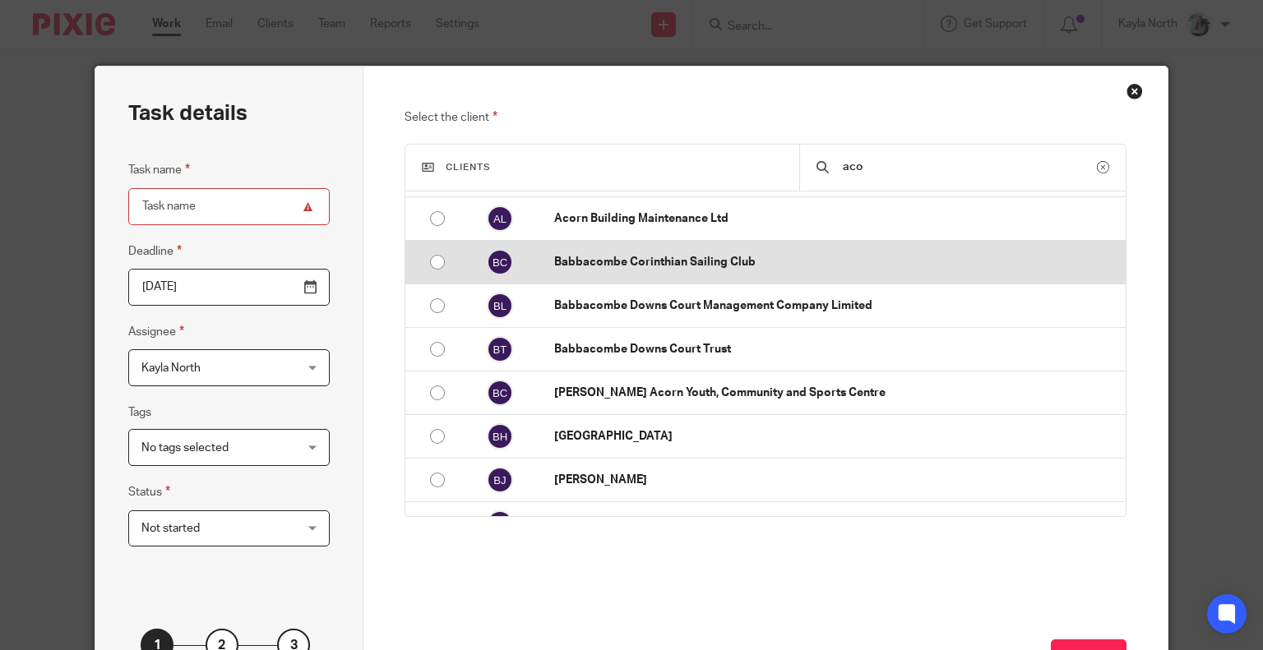
type input "aco"
click at [612, 241] on td "Babbacombe Corinthian Sailing Club" at bounding box center [831, 263] width 587 height 44
radio input "false"
radio input "true"
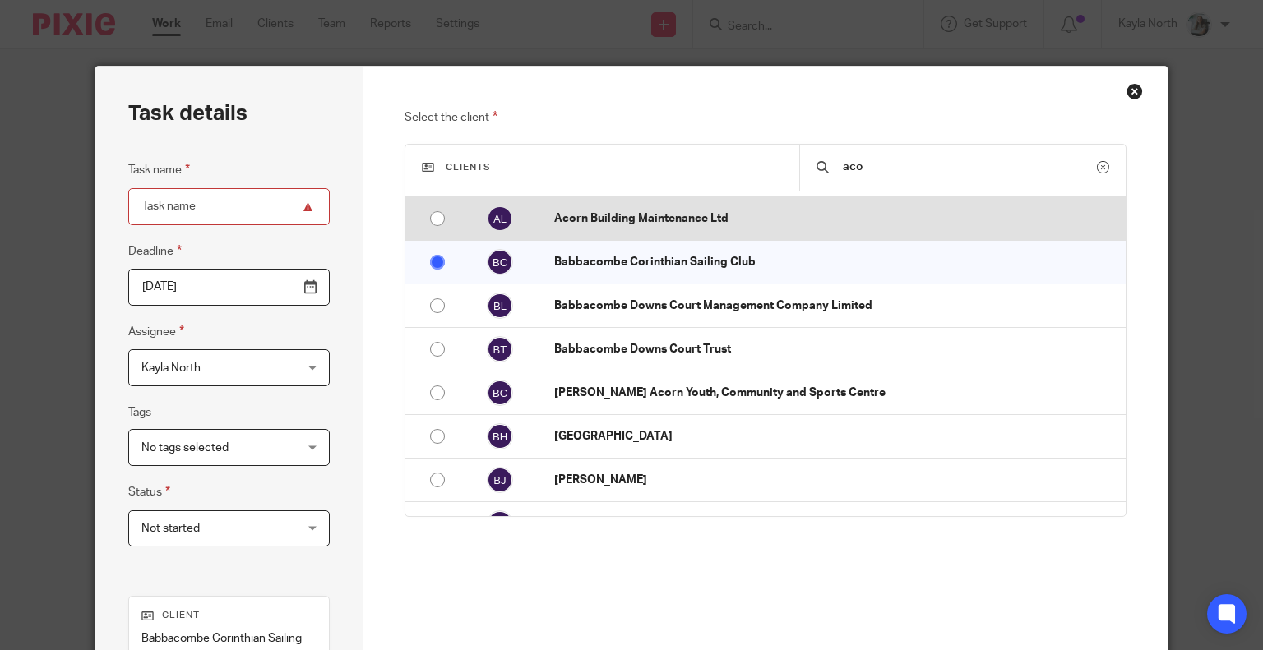
click at [612, 223] on p "Acorn Building Maintenance Ltd" at bounding box center [835, 218] width 562 height 16
radio input "true"
radio input "false"
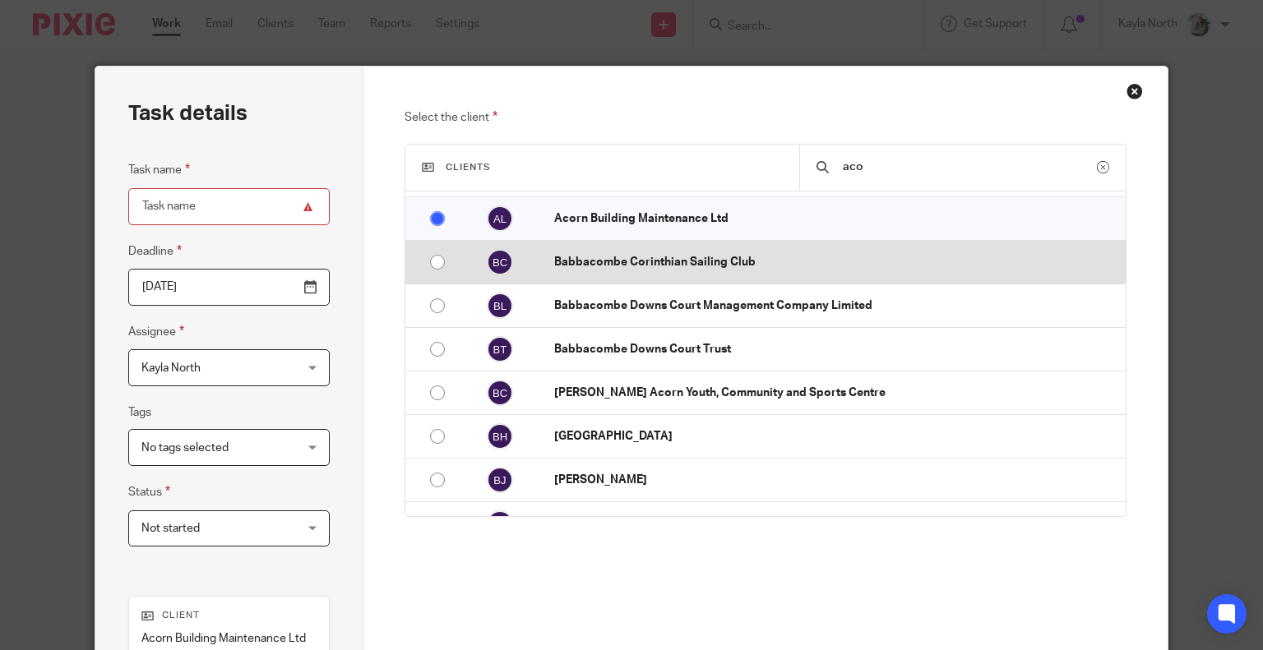
click at [585, 256] on p "Babbacombe Corinthian Sailing Club" at bounding box center [835, 262] width 562 height 16
radio input "false"
radio input "true"
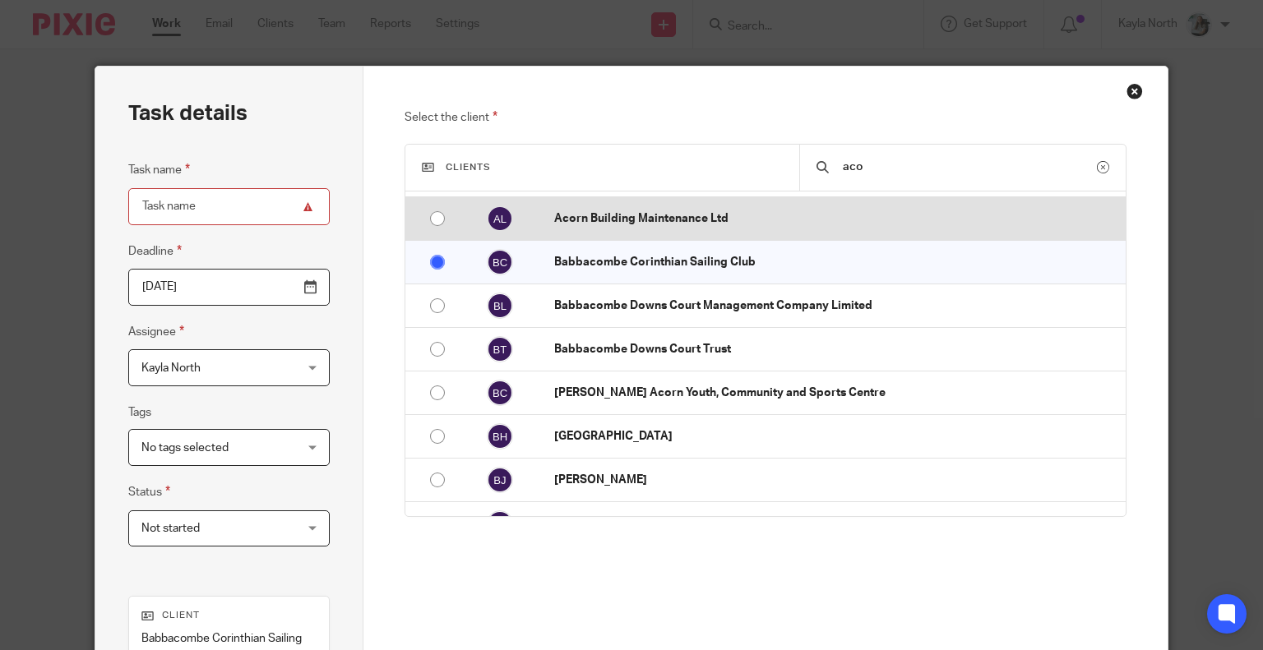
click at [599, 216] on p "Acorn Building Maintenance Ltd" at bounding box center [835, 218] width 562 height 16
radio input "true"
radio input "false"
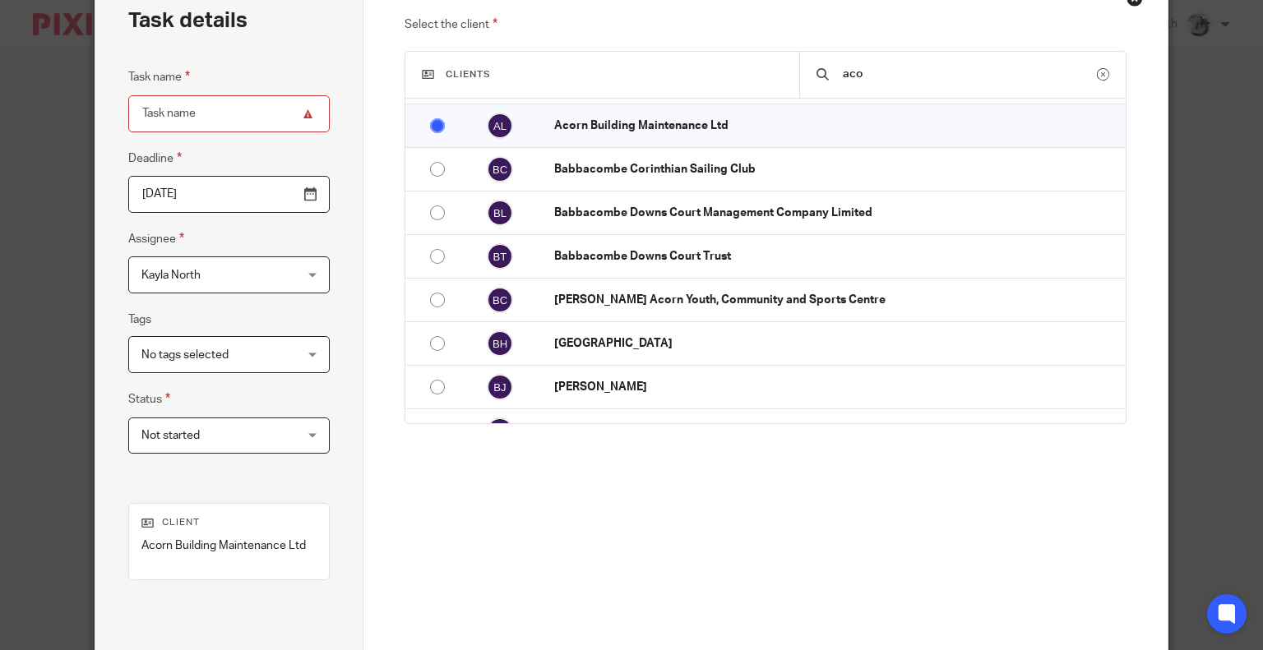
scroll to position [164, 0]
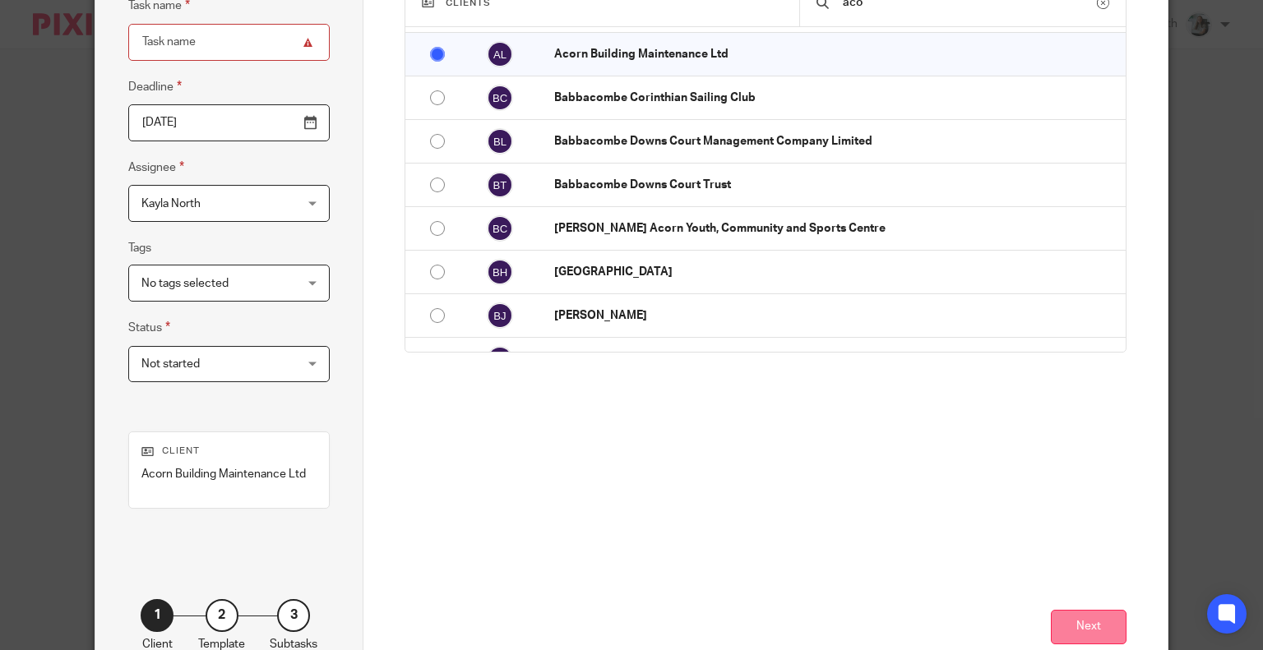
click at [1099, 622] on button "Next" at bounding box center [1089, 627] width 76 height 35
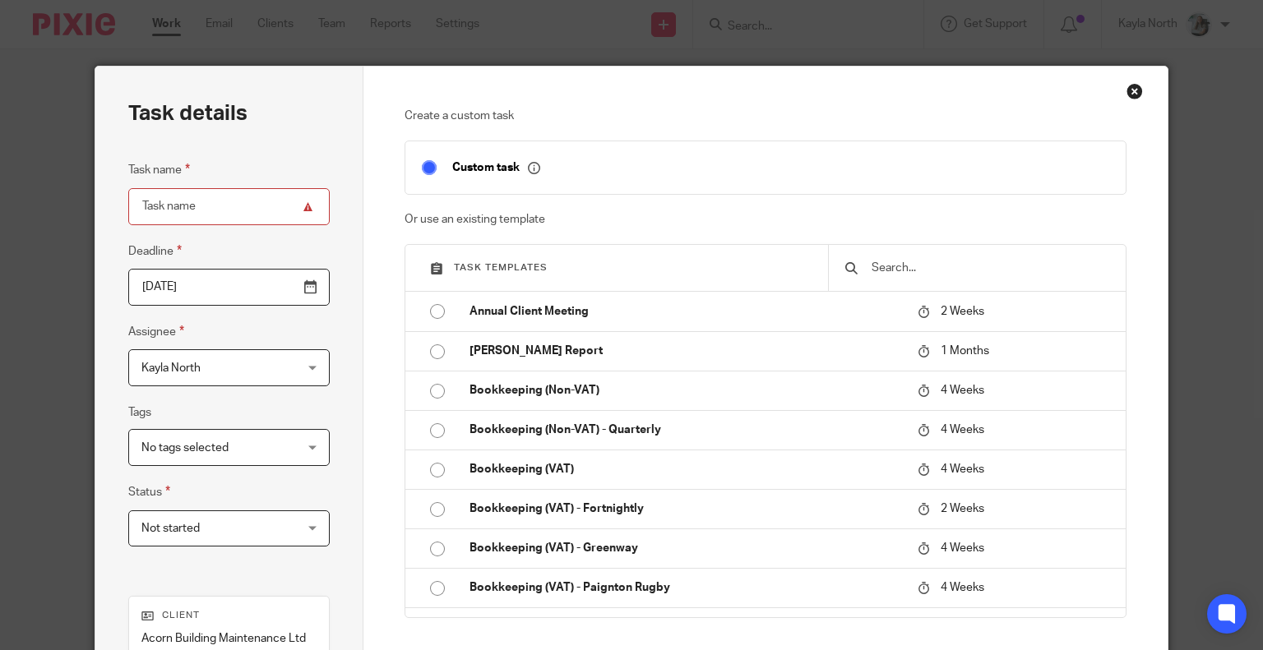
scroll to position [0, 0]
click at [908, 263] on input "text" at bounding box center [989, 268] width 239 height 18
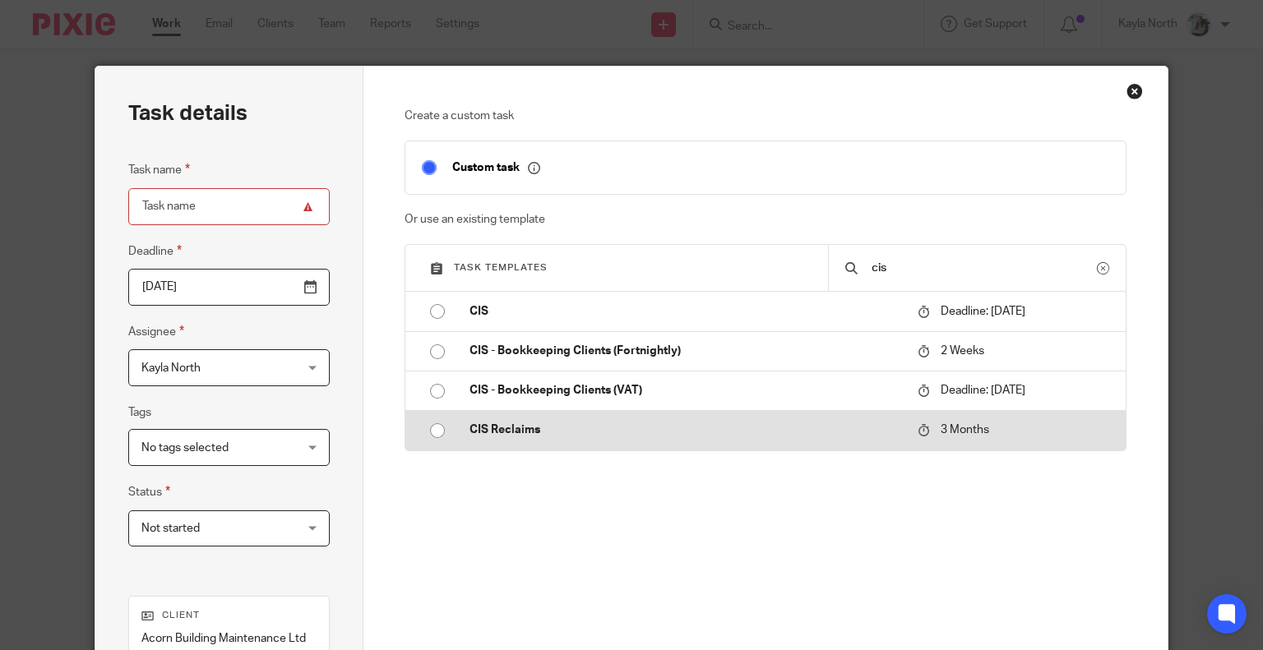
type input "cis"
click at [542, 438] on p "CIS Reclaims" at bounding box center [685, 430] width 432 height 16
type input "2025-12-15"
type input "CIS Reclaims"
checkbox input "false"
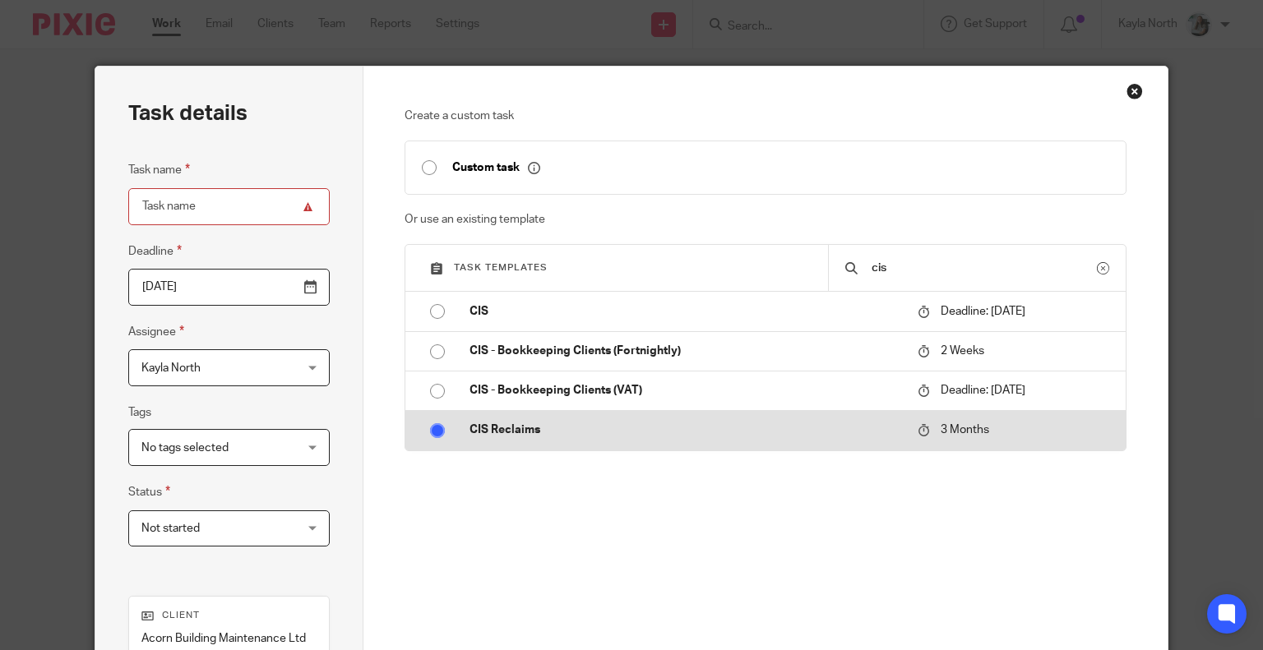
radio input "true"
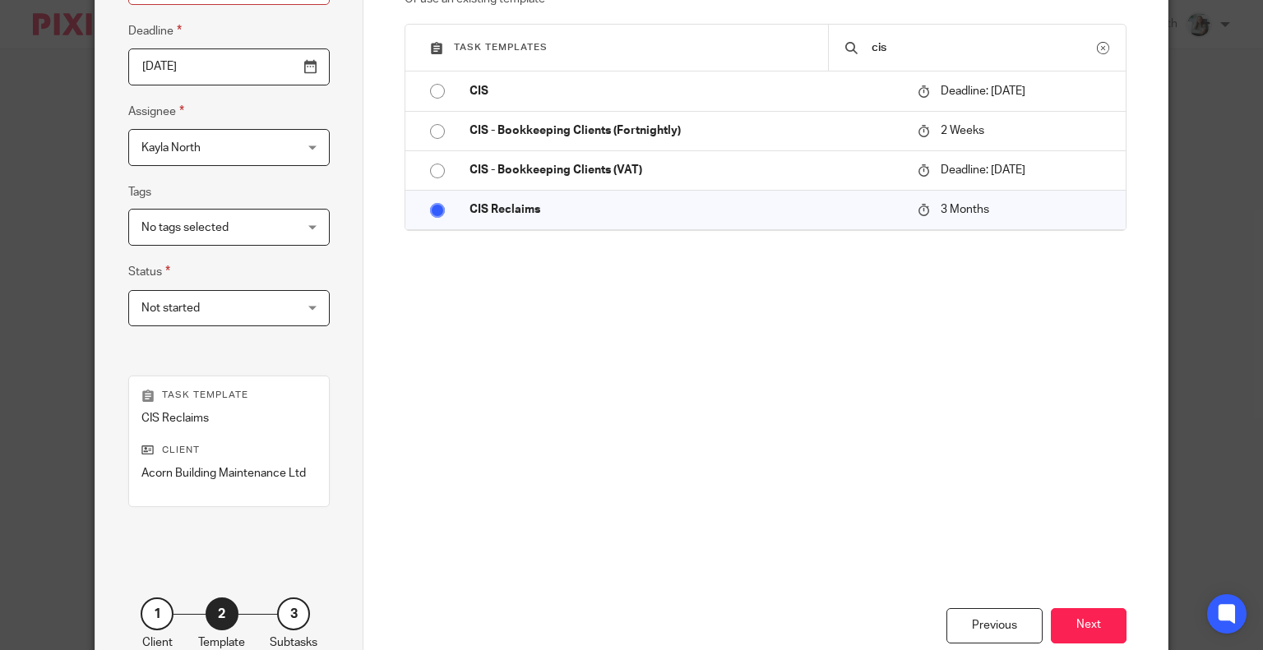
scroll to position [247, 0]
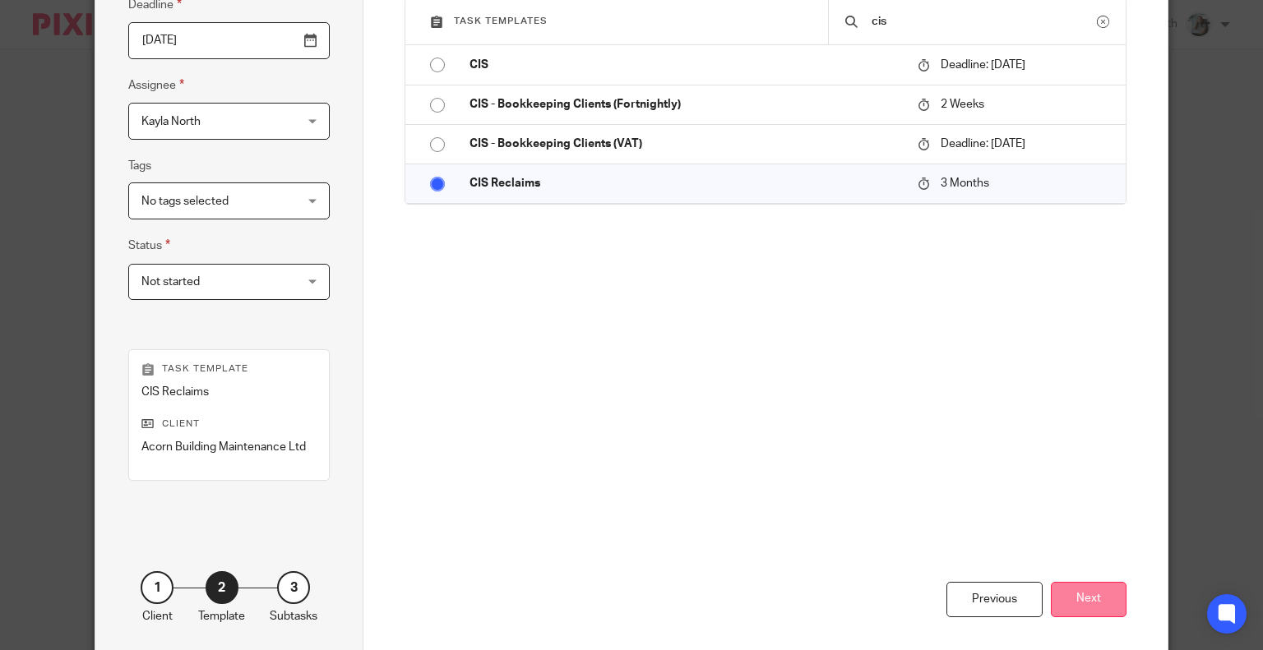
click at [1073, 600] on button "Next" at bounding box center [1089, 599] width 76 height 35
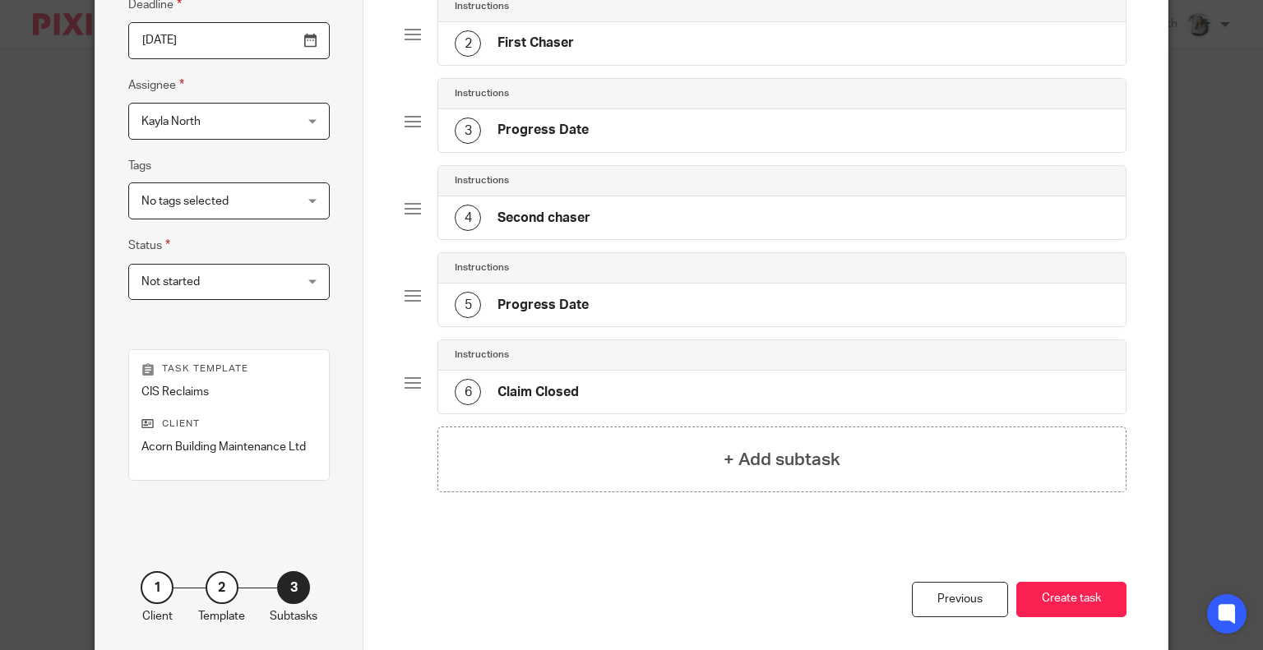
scroll to position [320, 0]
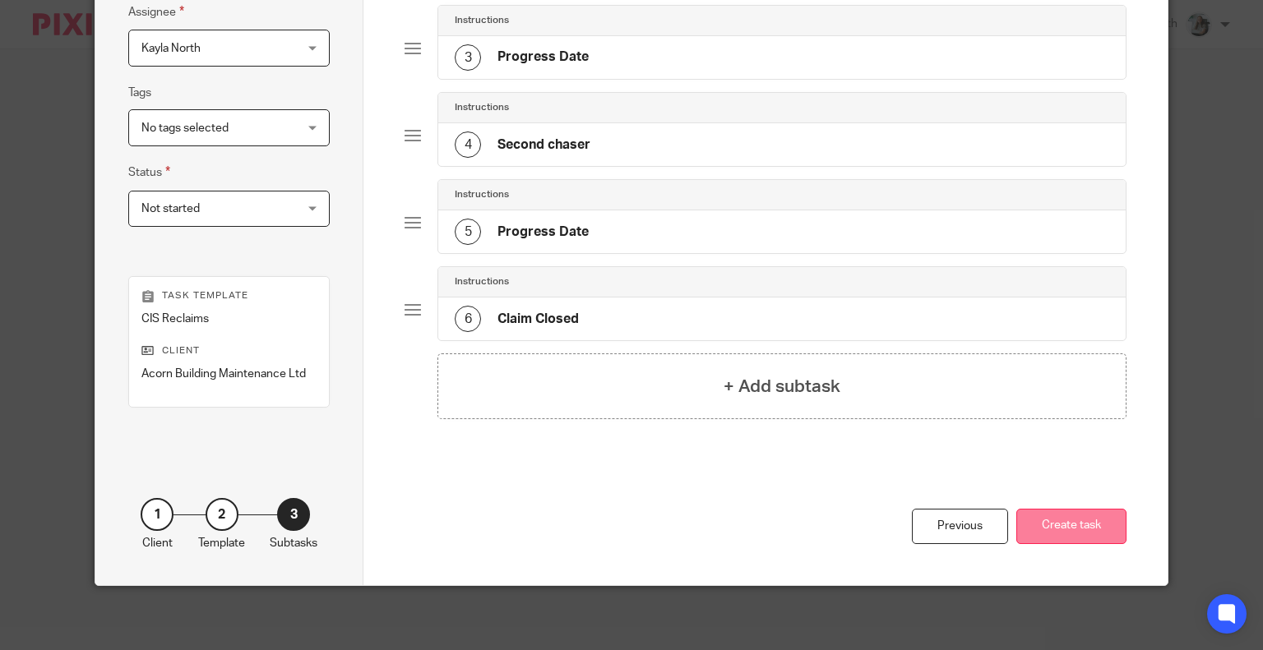
click at [1091, 538] on button "Create task" at bounding box center [1071, 526] width 110 height 35
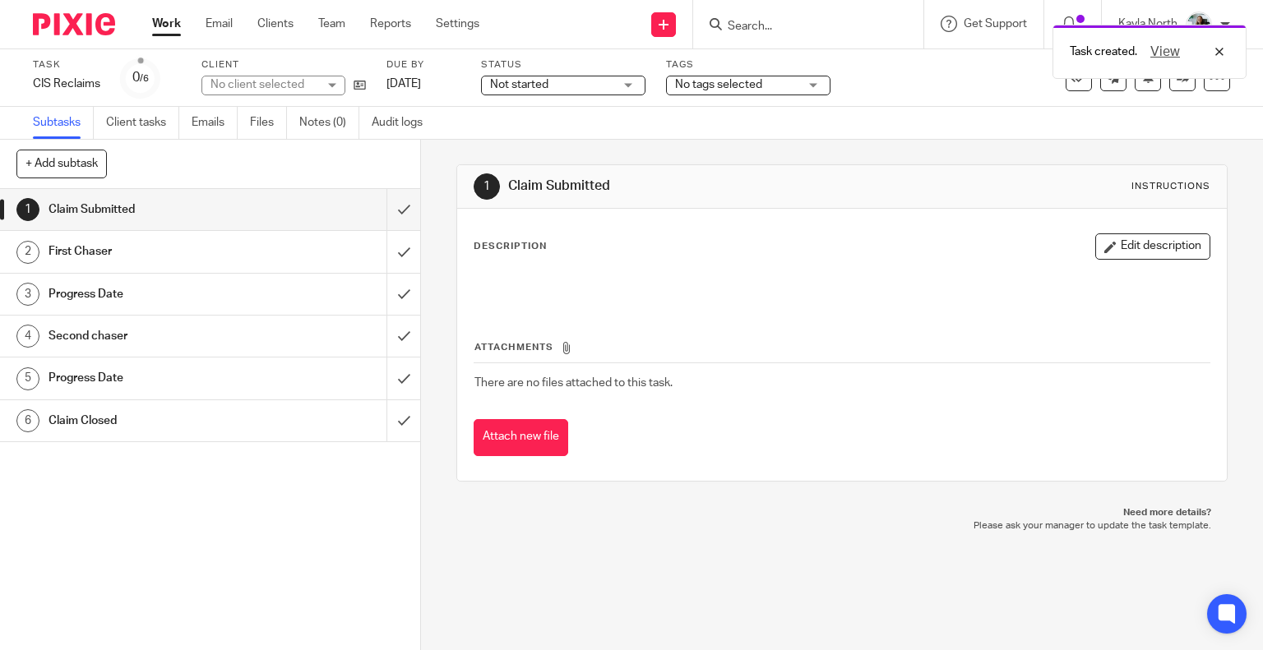
click at [66, 23] on img at bounding box center [74, 24] width 82 height 22
